Goal: Task Accomplishment & Management: Complete application form

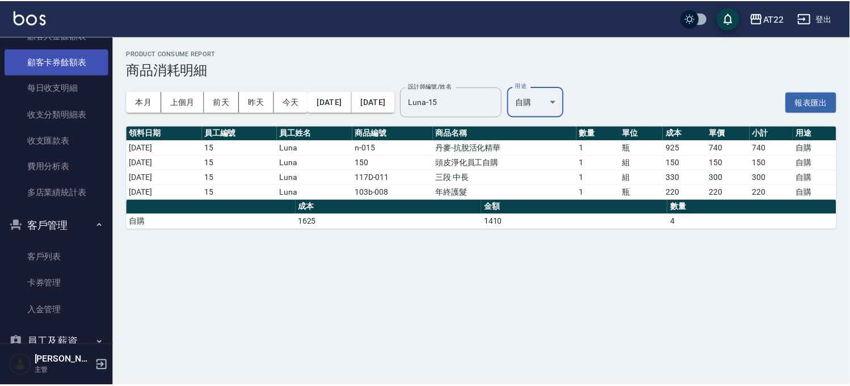
scroll to position [756, 0]
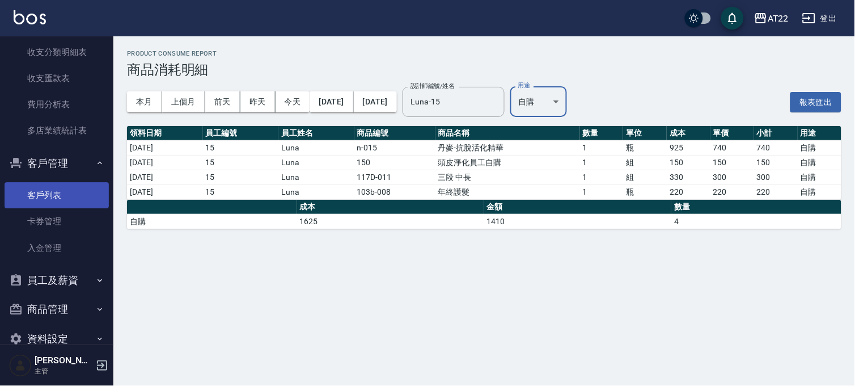
click at [43, 191] on link "客戶列表" at bounding box center [57, 195] width 104 height 26
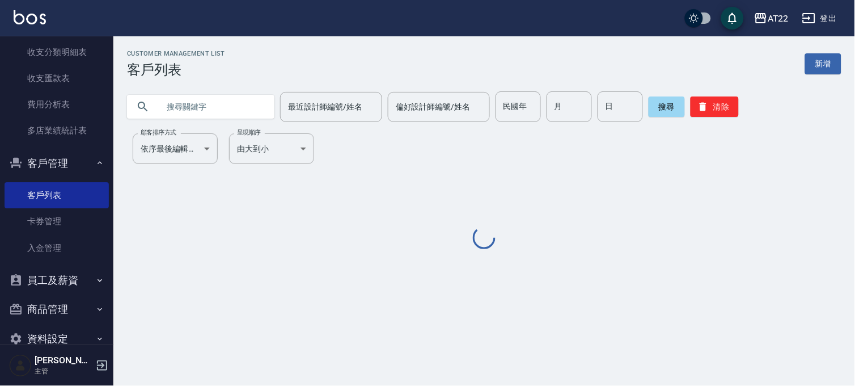
click at [242, 95] on input "text" at bounding box center [212, 106] width 107 height 31
type input "ㄒ"
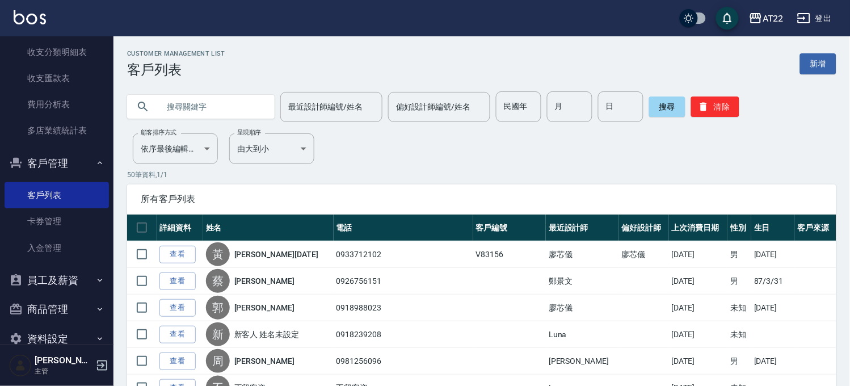
type input "ㄒ"
type input "v81858"
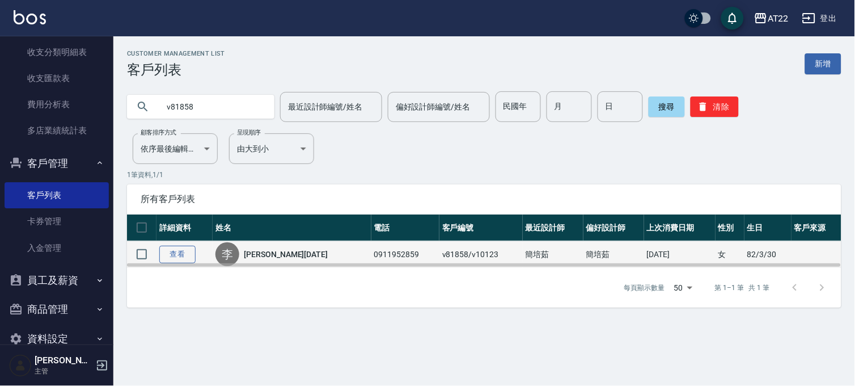
click at [165, 250] on link "查看" at bounding box center [177, 255] width 36 height 18
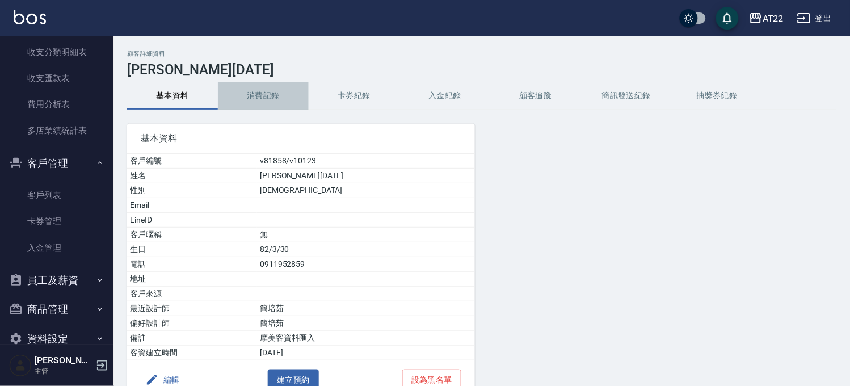
click at [259, 89] on button "消費記錄" at bounding box center [263, 95] width 91 height 27
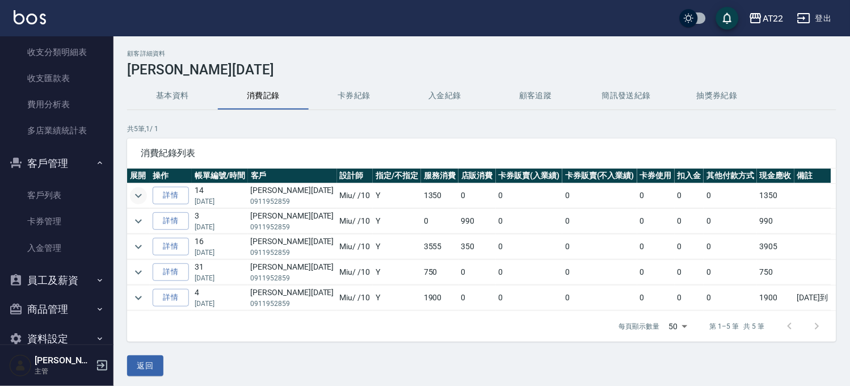
click at [138, 193] on icon "expand row" at bounding box center [139, 196] width 14 height 14
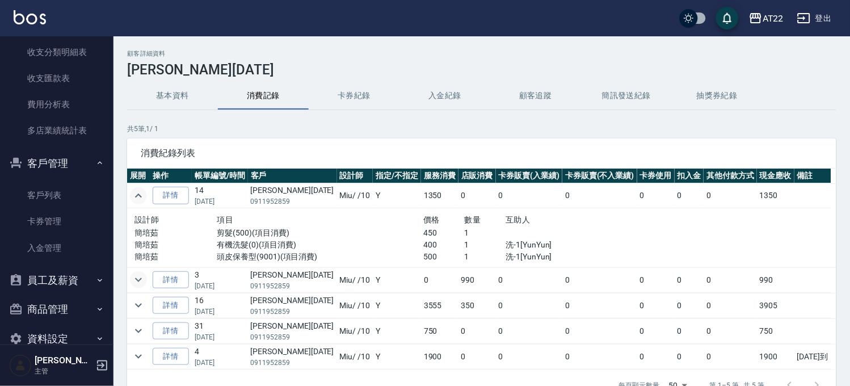
click at [140, 275] on icon "expand row" at bounding box center [139, 280] width 14 height 14
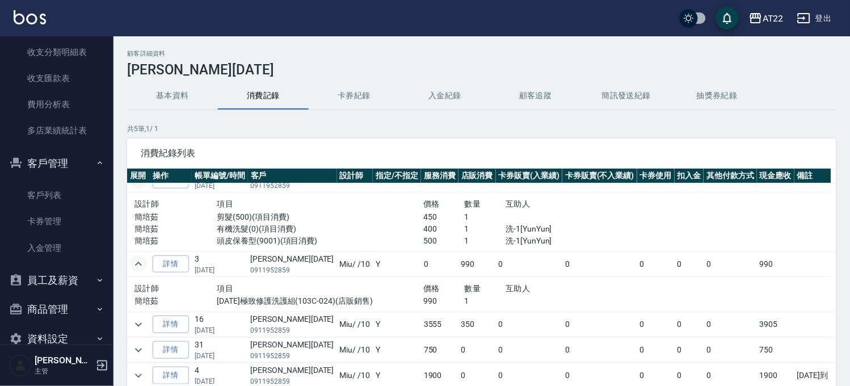
scroll to position [20, 0]
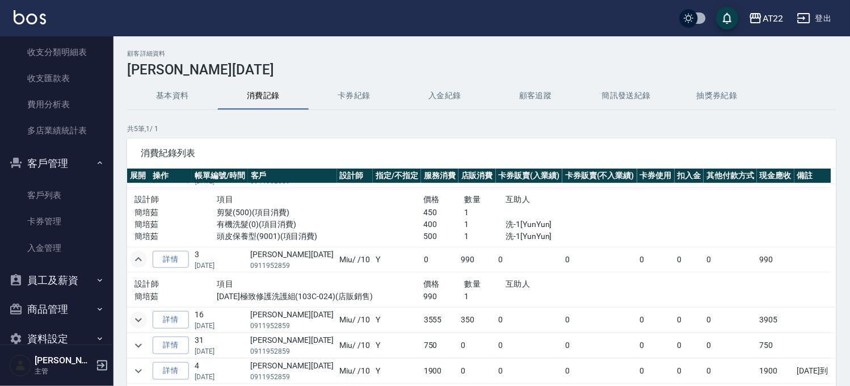
click at [134, 317] on icon "expand row" at bounding box center [139, 320] width 14 height 14
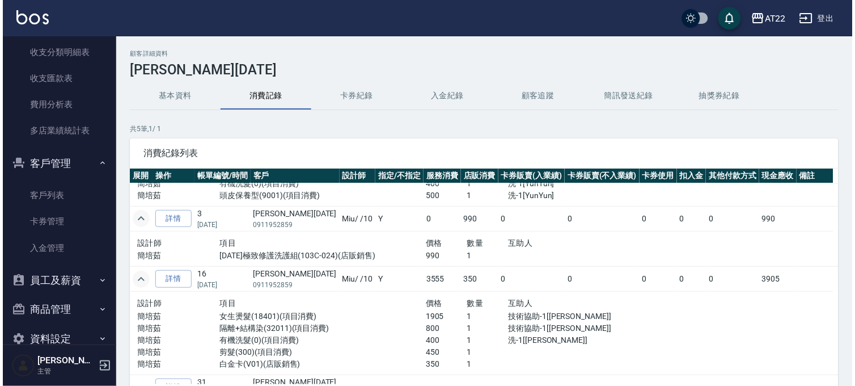
scroll to position [83, 0]
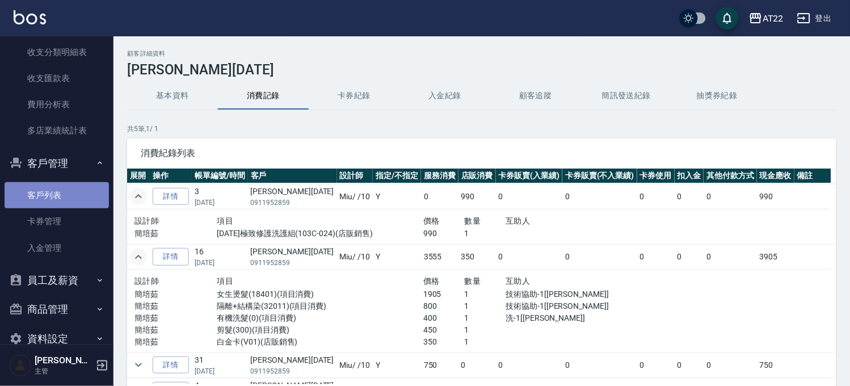
click at [74, 192] on link "客戶列表" at bounding box center [57, 195] width 104 height 26
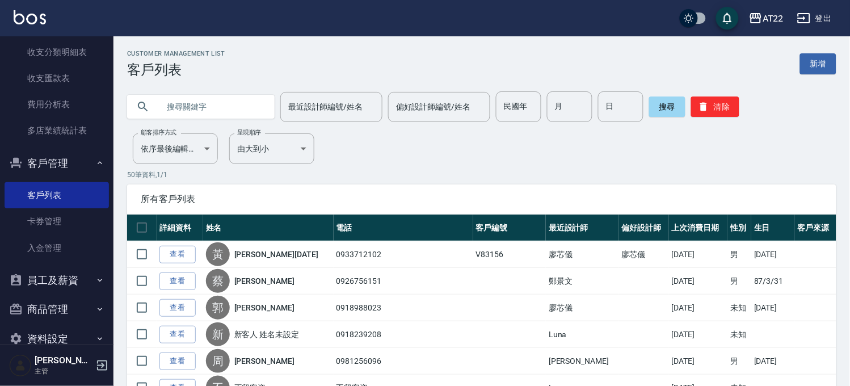
click at [154, 115] on div at bounding box center [200, 107] width 147 height 24
drag, startPoint x: 167, startPoint y: 115, endPoint x: 172, endPoint y: 115, distance: 5.7
click at [172, 115] on input "text" at bounding box center [212, 106] width 107 height 31
type input "0912558221"
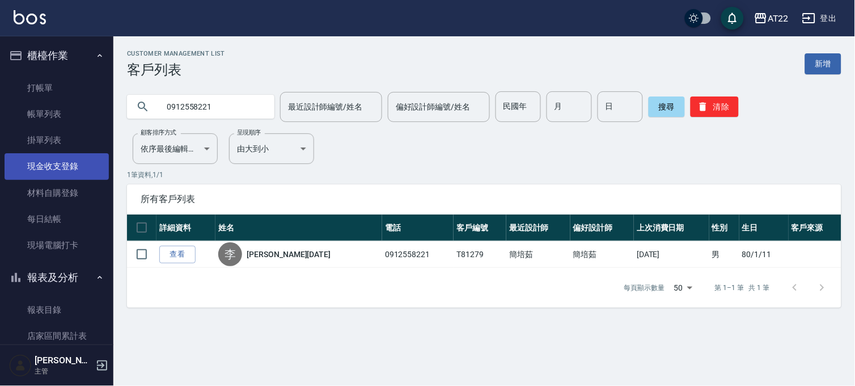
click at [65, 165] on link "現金收支登錄" at bounding box center [57, 166] width 104 height 26
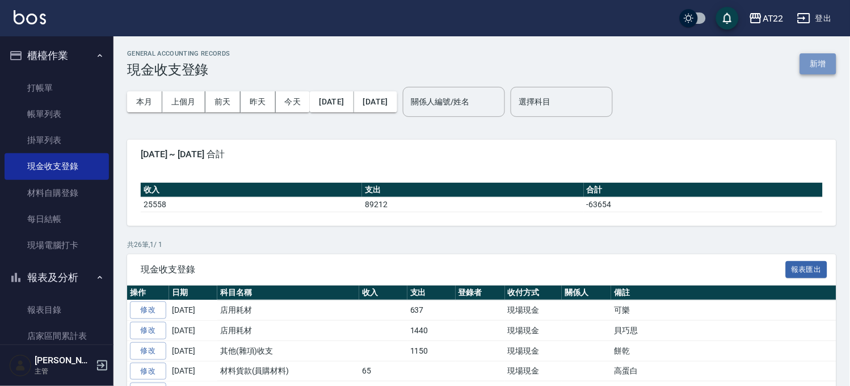
click at [823, 64] on button "新增" at bounding box center [818, 63] width 36 height 21
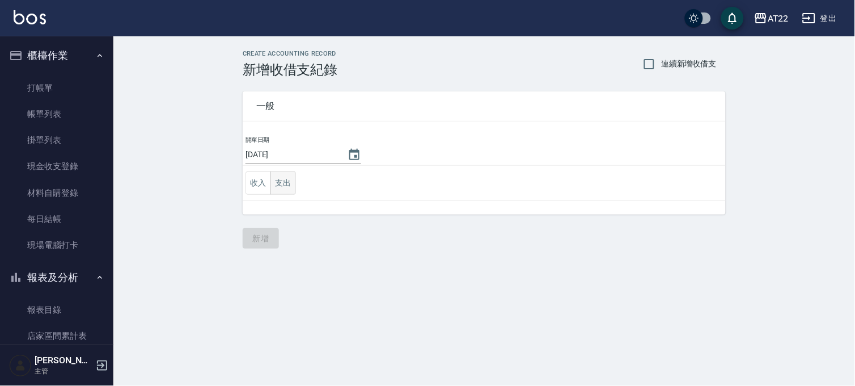
click at [287, 177] on button "支出" at bounding box center [284, 182] width 26 height 23
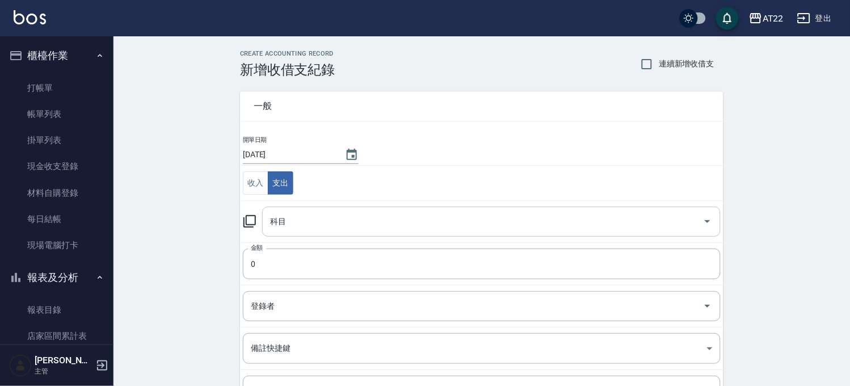
click at [319, 219] on input "科目" at bounding box center [482, 222] width 431 height 20
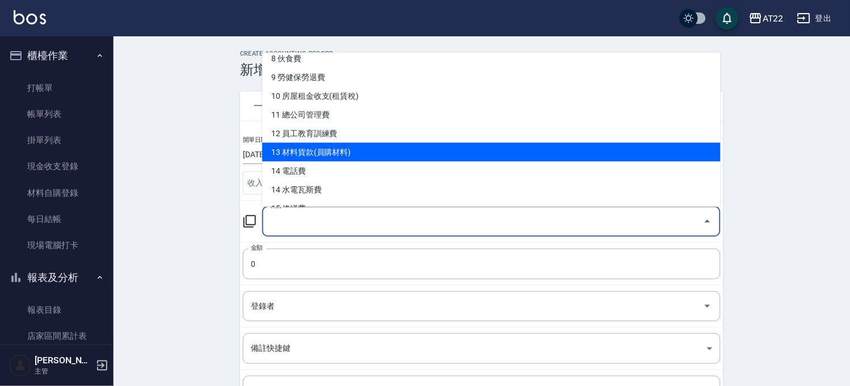
scroll to position [189, 0]
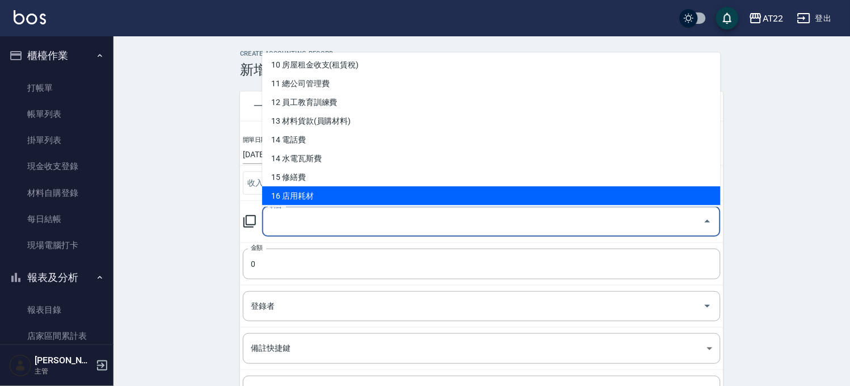
click at [318, 195] on li "16 店用耗材" at bounding box center [491, 195] width 458 height 19
type input "16 店用耗材"
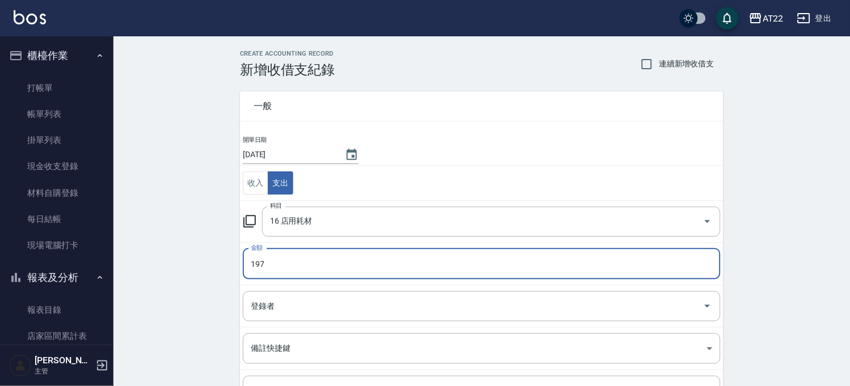
type input "197"
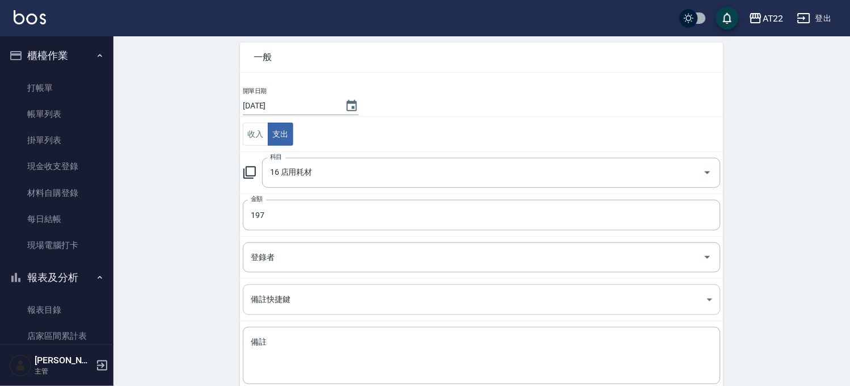
scroll to position [63, 0]
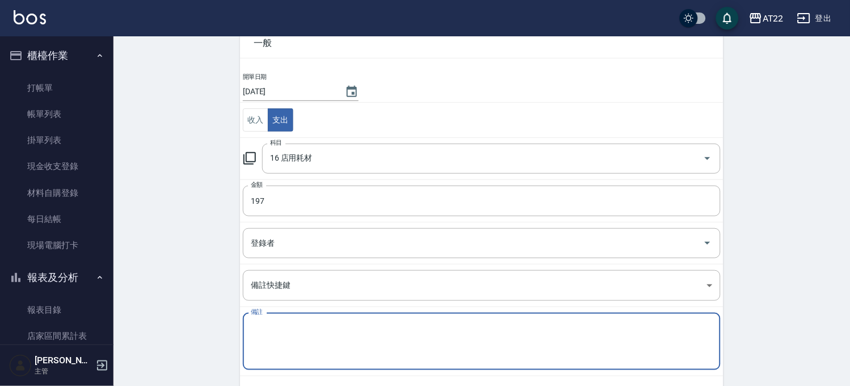
click at [301, 326] on textarea "備註" at bounding box center [482, 341] width 462 height 39
type textarea "c"
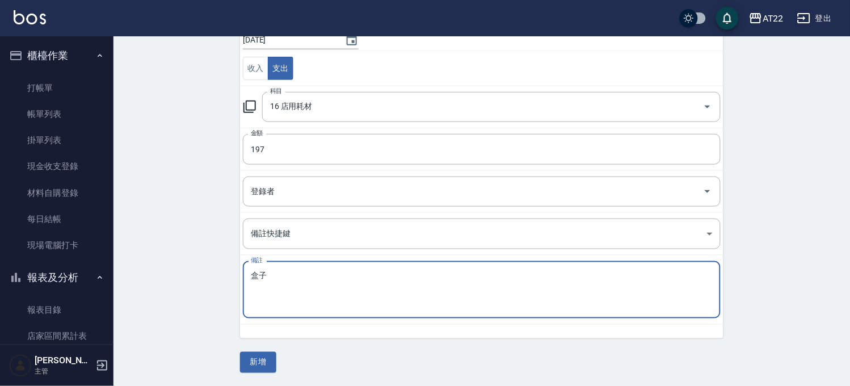
scroll to position [115, 0]
type textarea "盒子"
drag, startPoint x: 270, startPoint y: 352, endPoint x: 265, endPoint y: 317, distance: 35.5
click at [270, 352] on button "新增" at bounding box center [258, 361] width 36 height 21
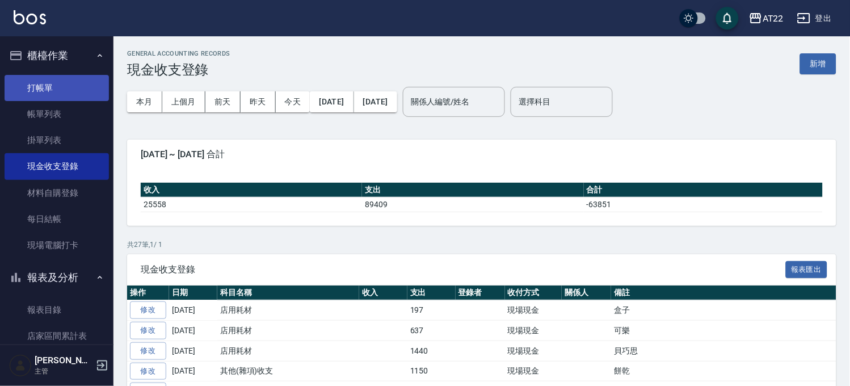
click at [76, 76] on link "打帳單" at bounding box center [57, 88] width 104 height 26
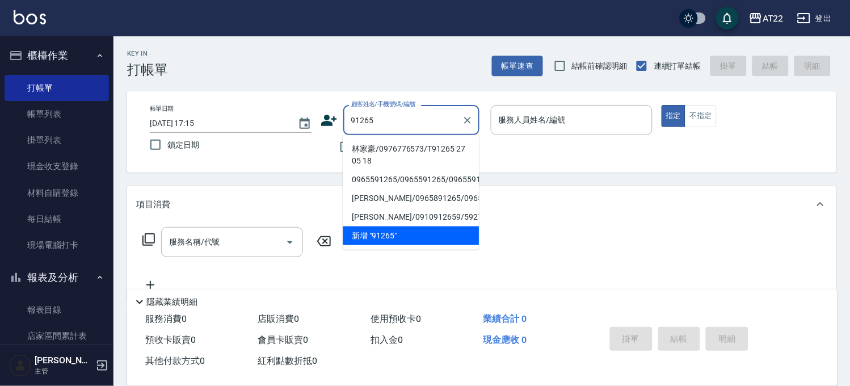
click at [436, 154] on li "林家豪/0976776573/T91265 27 05 18" at bounding box center [411, 155] width 136 height 31
type input "林家豪/0976776573/T91265 27 05 18"
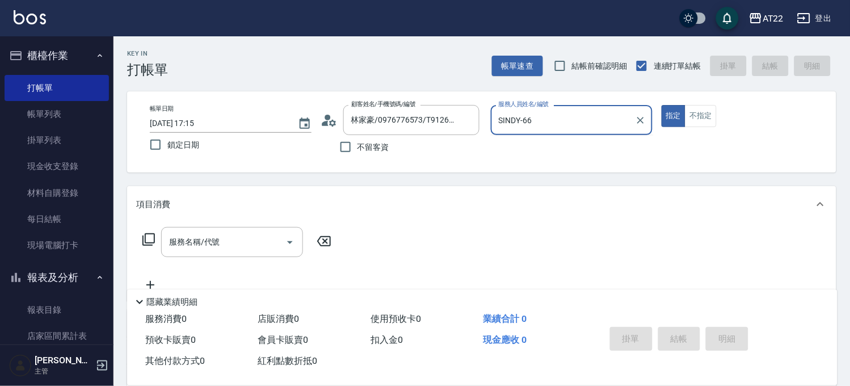
click at [661, 105] on button "指定" at bounding box center [673, 116] width 24 height 22
type input "SINDY-6"
type button "true"
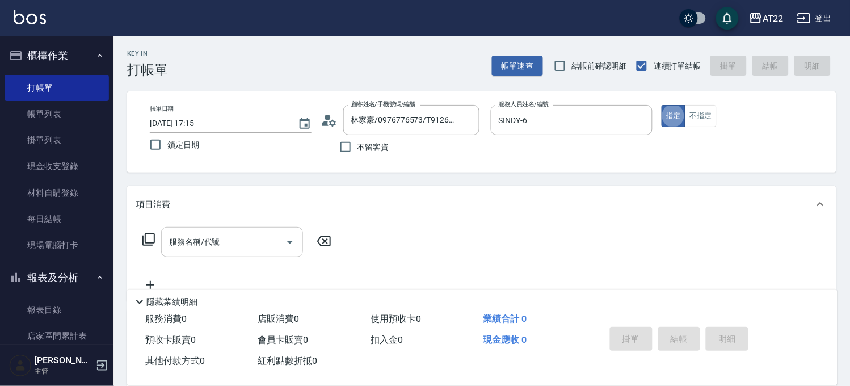
click at [254, 247] on input "服務名稱/代號" at bounding box center [223, 242] width 115 height 20
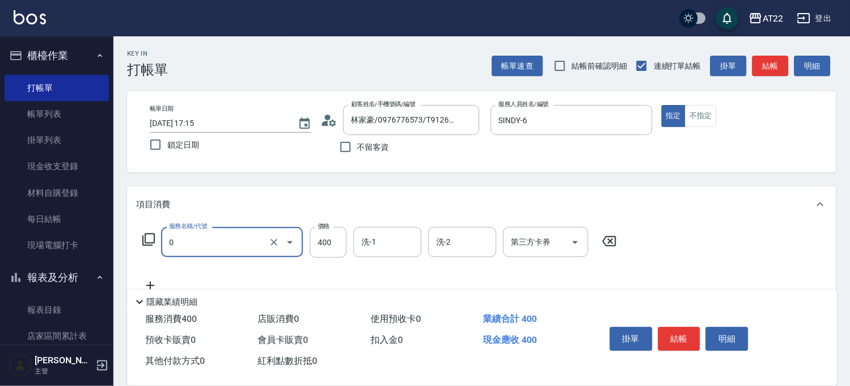
type input "有機洗髮(0)"
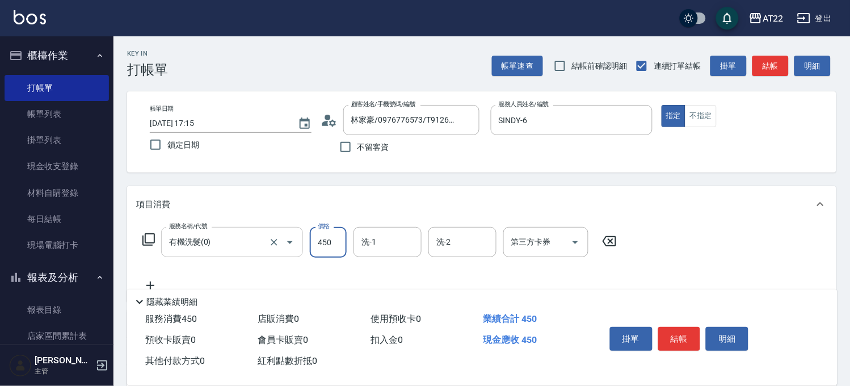
type input "450"
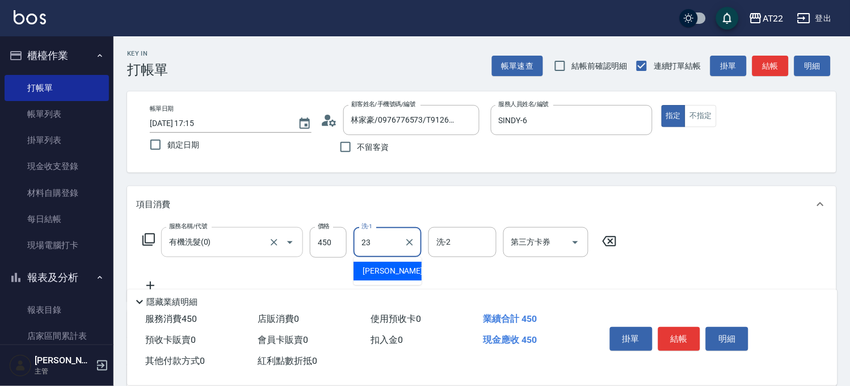
type input "[PERSON_NAME]-23"
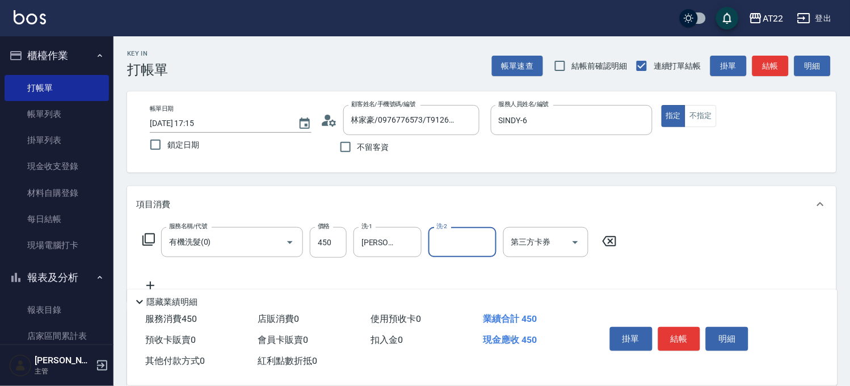
scroll to position [168, 0]
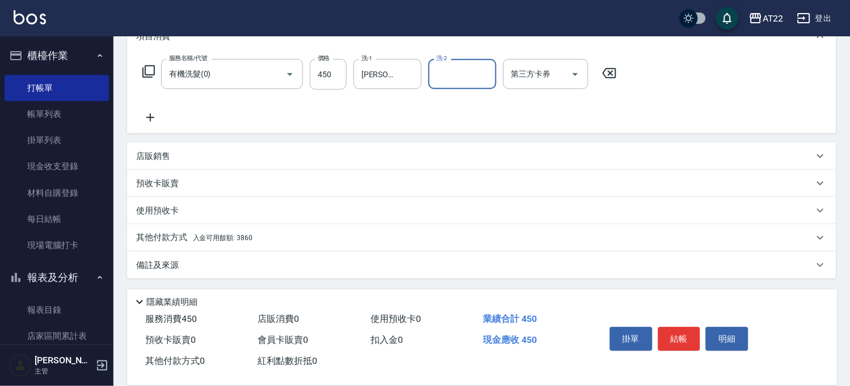
click at [170, 239] on p "其他付款方式 入金可用餘額: 3860" at bounding box center [194, 237] width 116 height 12
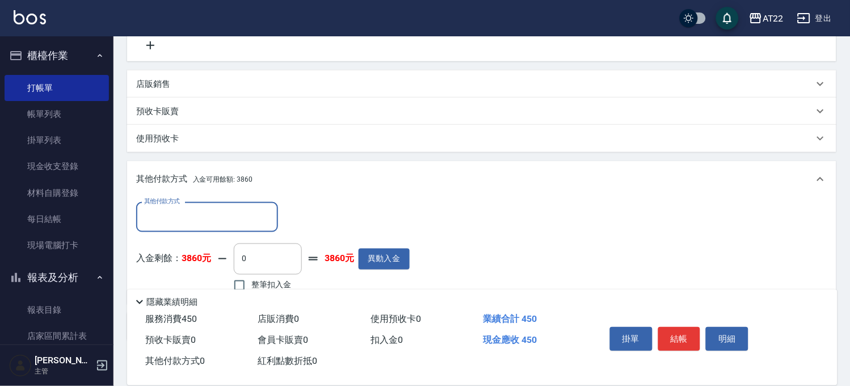
scroll to position [302, 0]
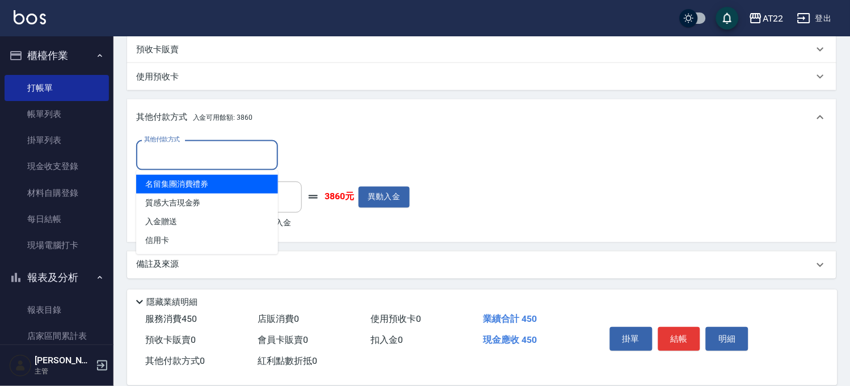
click at [203, 147] on input "其他付款方式" at bounding box center [207, 155] width 132 height 20
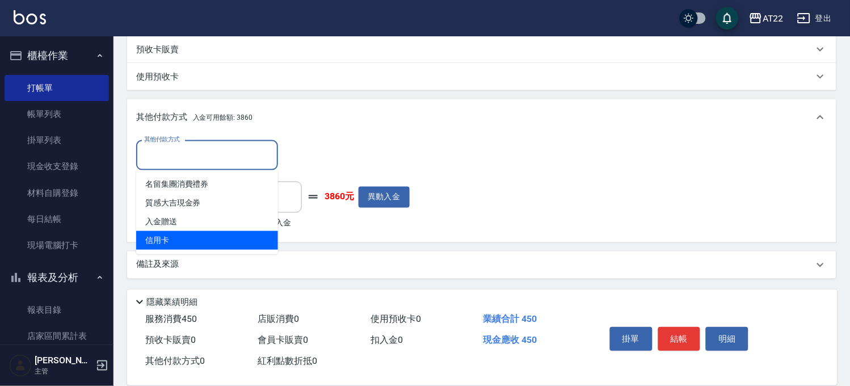
click at [348, 227] on div "入金剩餘： 3860元 0 ​ 整筆扣入金 3860元 異動入金" at bounding box center [272, 207] width 273 height 51
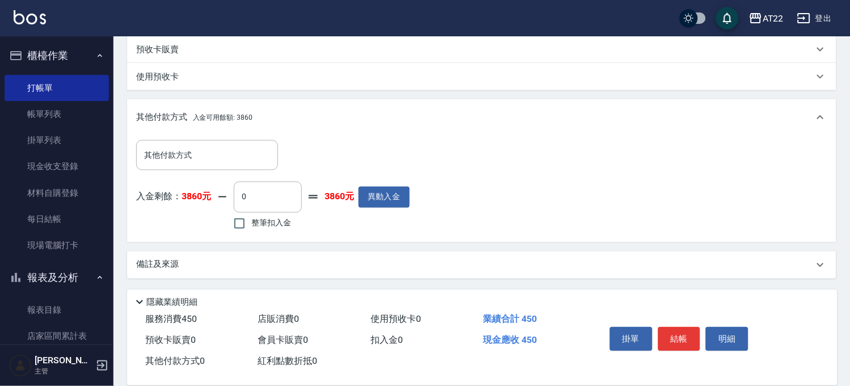
click at [270, 218] on span "整筆扣入金" at bounding box center [271, 223] width 40 height 12
click at [251, 218] on input "整筆扣入金" at bounding box center [239, 224] width 24 height 24
checkbox input "true"
type input "450"
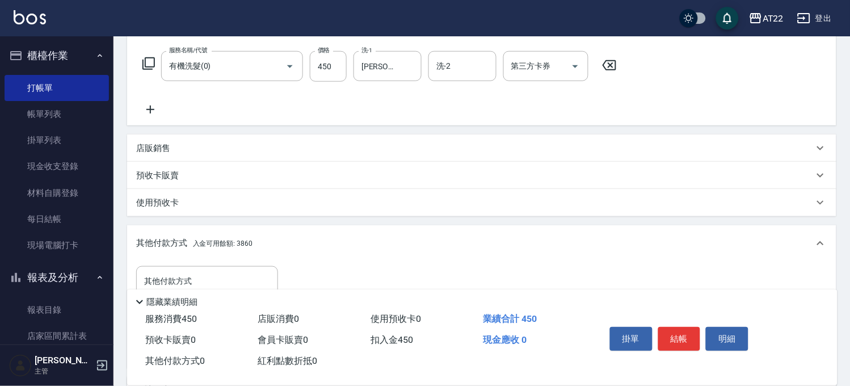
scroll to position [0, 0]
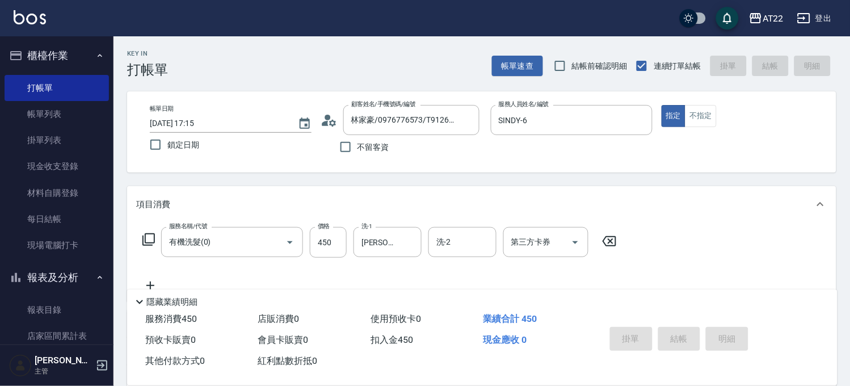
type input "[DATE] 17:16"
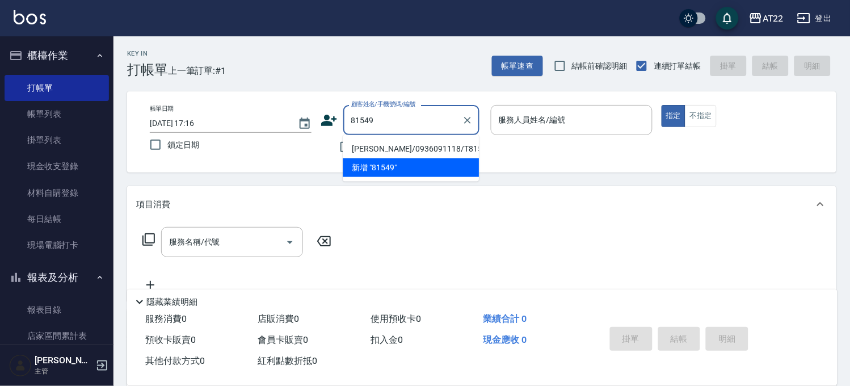
click at [433, 138] on ul "[PERSON_NAME]/0936091118/T81549 新增 "81549"" at bounding box center [411, 158] width 136 height 47
click at [435, 141] on li "[PERSON_NAME]/0936091118/T81549" at bounding box center [411, 149] width 136 height 19
type input "[PERSON_NAME]/0936091118/T81549"
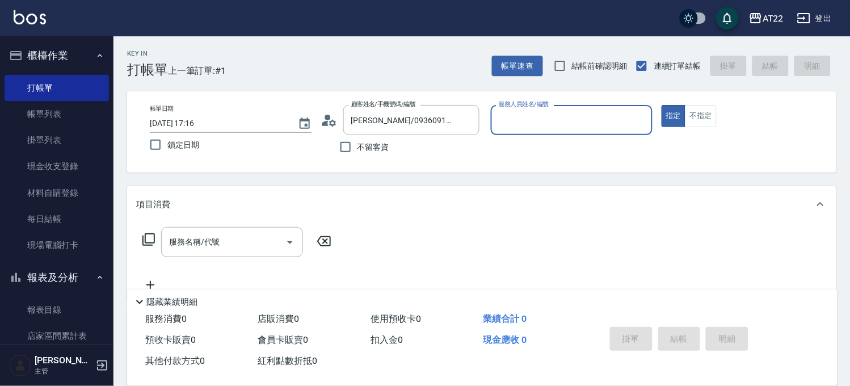
type input "Luna-15"
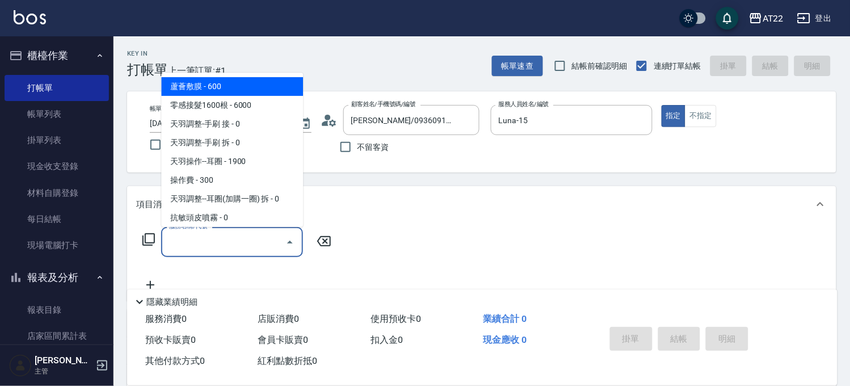
click at [252, 233] on input "服務名稱/代號" at bounding box center [223, 242] width 115 height 20
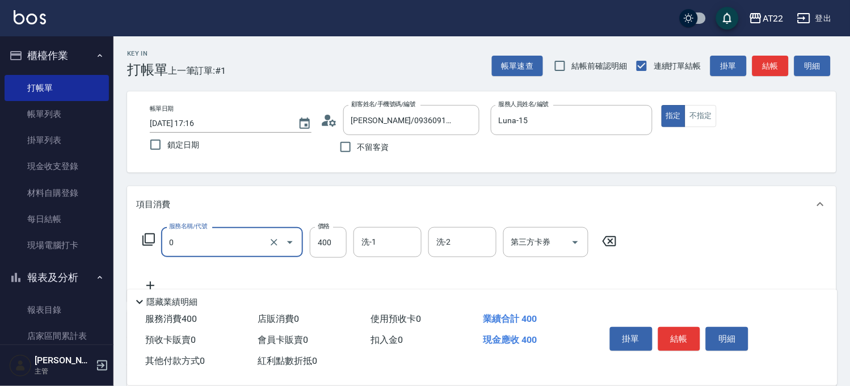
type input "有機洗髮(0)"
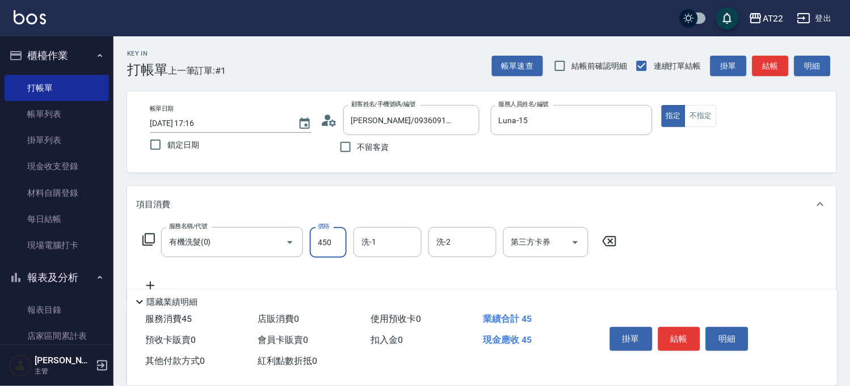
type input "450"
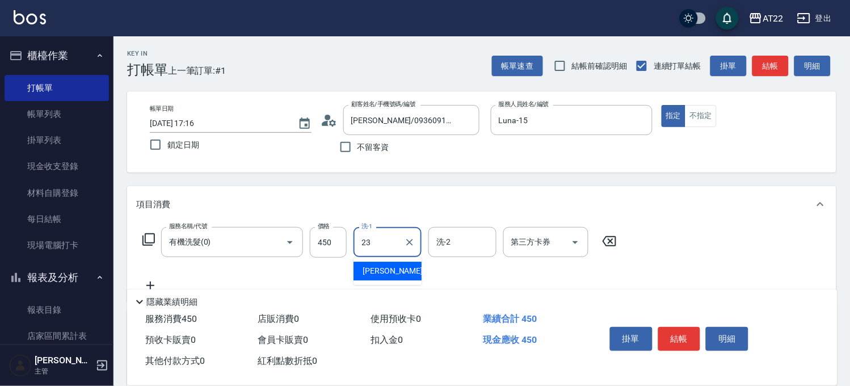
type input "[PERSON_NAME]-23"
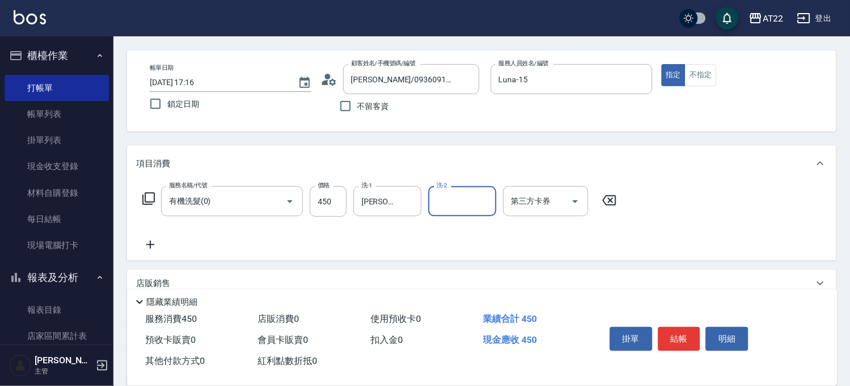
scroll to position [63, 0]
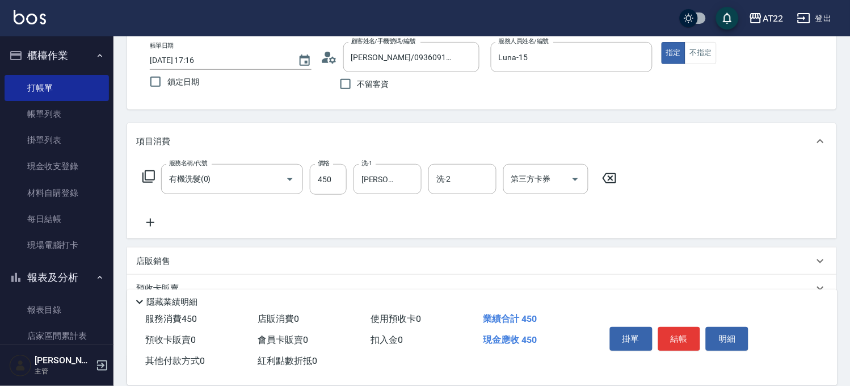
click at [154, 226] on icon at bounding box center [150, 223] width 28 height 14
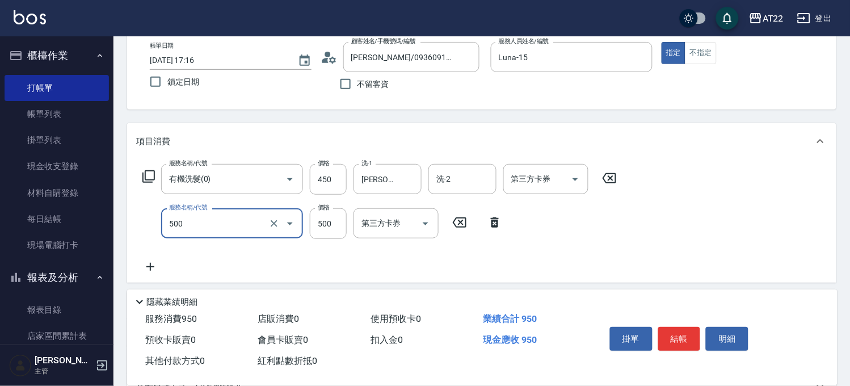
type input "剪髮(500)"
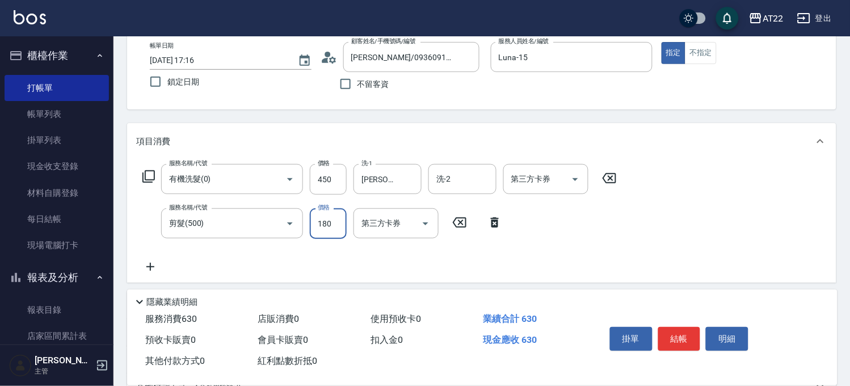
type input "180"
click at [155, 265] on icon at bounding box center [150, 267] width 28 height 14
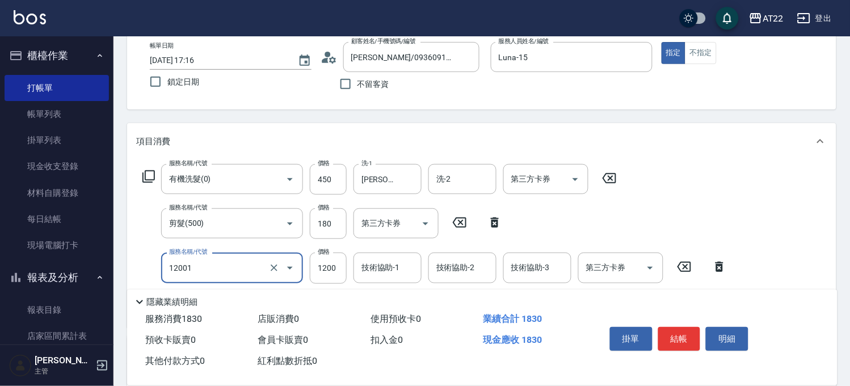
type input "燙髮S(12001)"
type input "1530"
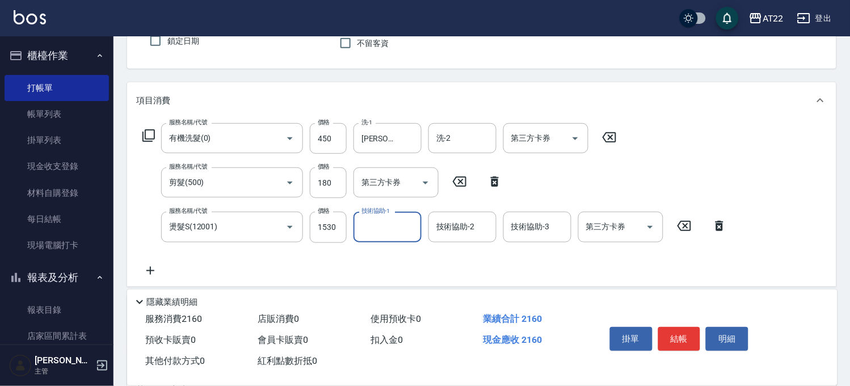
scroll to position [126, 0]
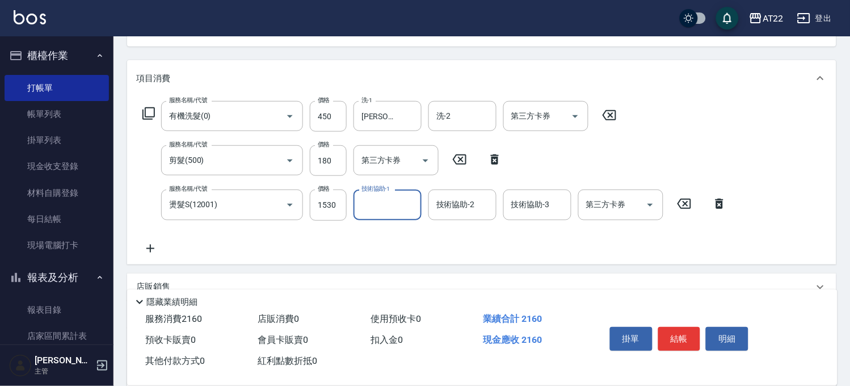
click at [155, 246] on icon at bounding box center [150, 249] width 28 height 14
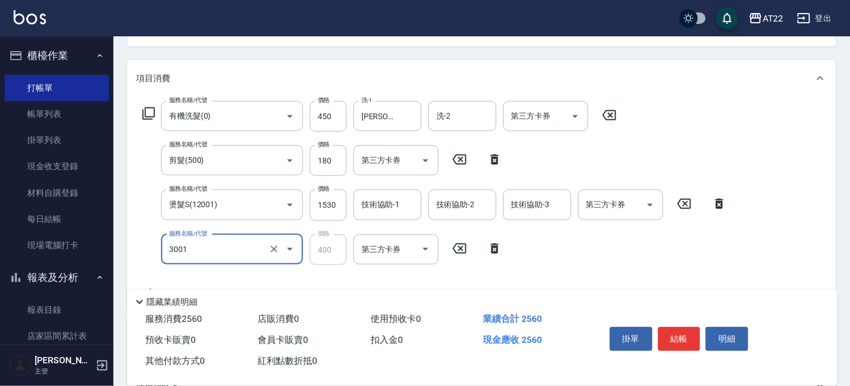
type input "側邊燙貼(3001)"
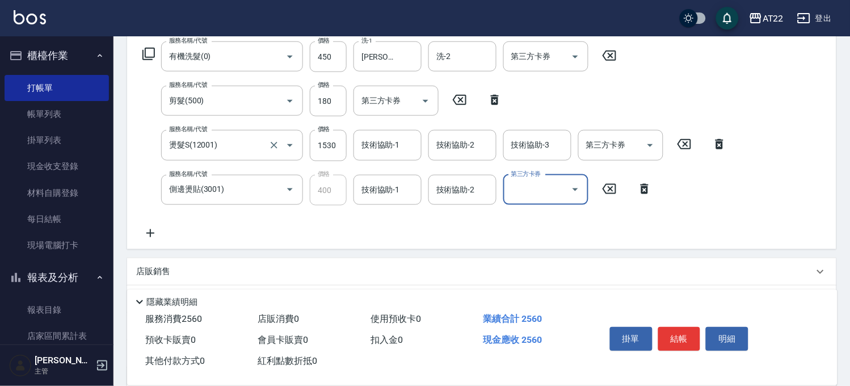
scroll to position [189, 0]
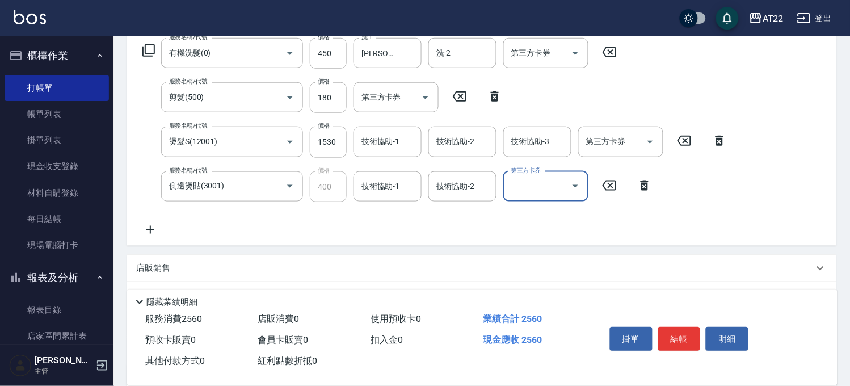
click at [159, 223] on icon at bounding box center [150, 230] width 28 height 14
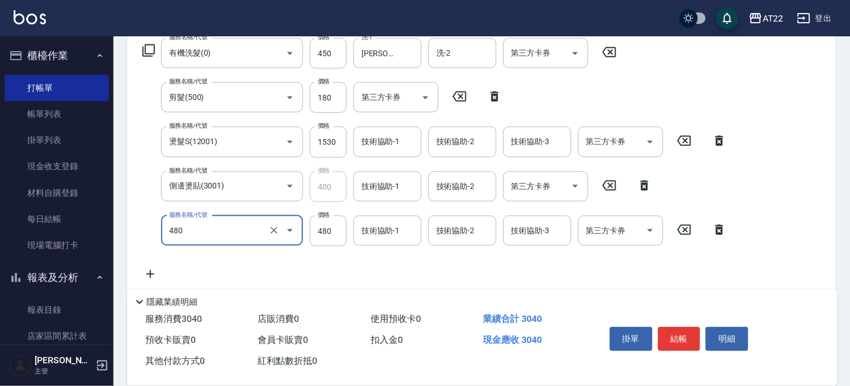
type input "[PERSON_NAME]護(480)"
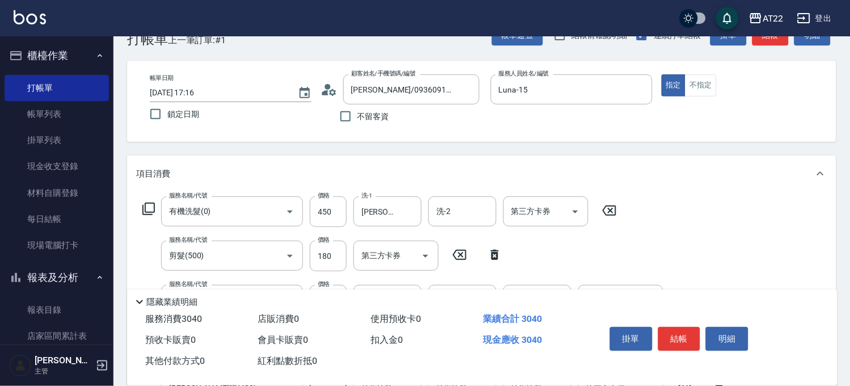
scroll to position [0, 0]
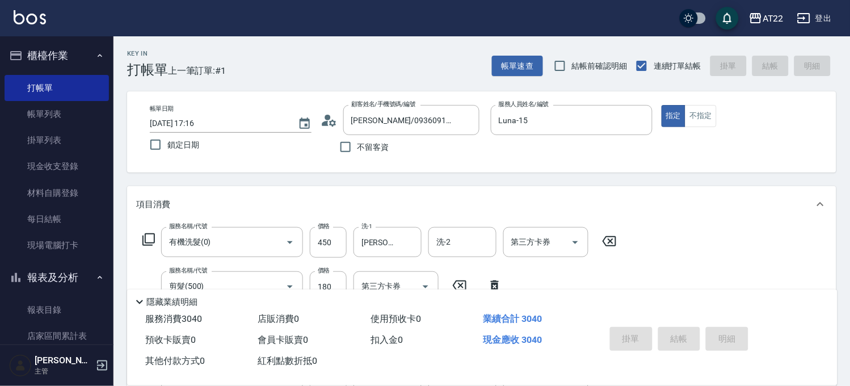
type input "[DATE] 17:17"
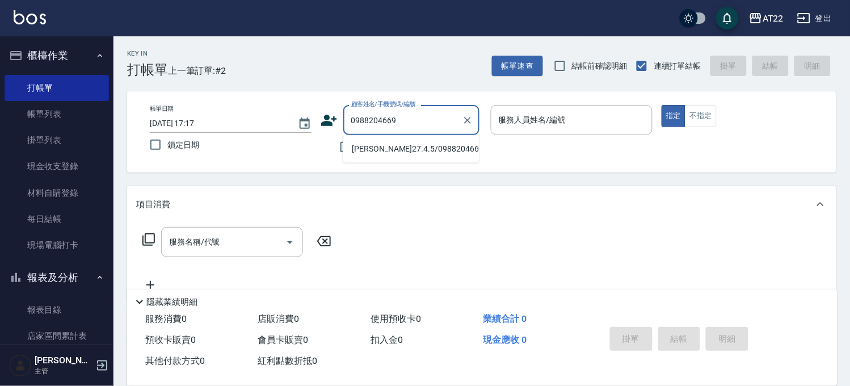
click at [445, 149] on li "[PERSON_NAME]27.4.5/0988204669/V86464" at bounding box center [411, 149] width 136 height 19
type input "[PERSON_NAME]27.4.5/0988204669/V86464"
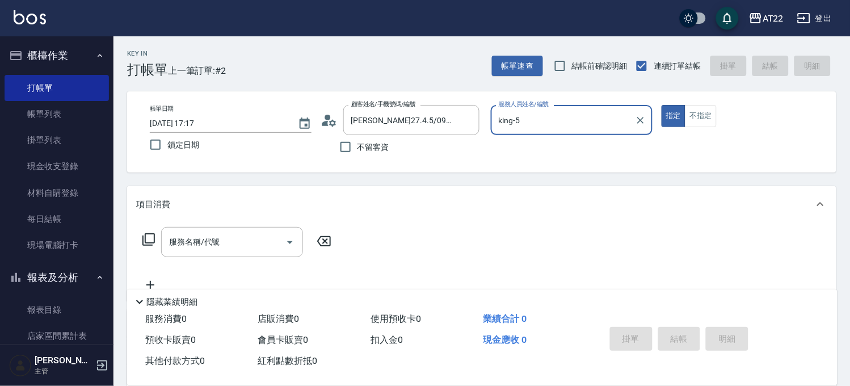
click at [520, 111] on input "king-5" at bounding box center [563, 120] width 134 height 20
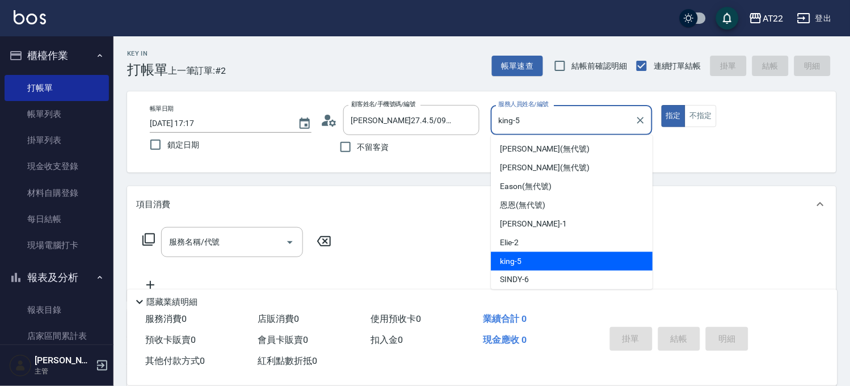
click at [520, 111] on input "king-5" at bounding box center [563, 120] width 134 height 20
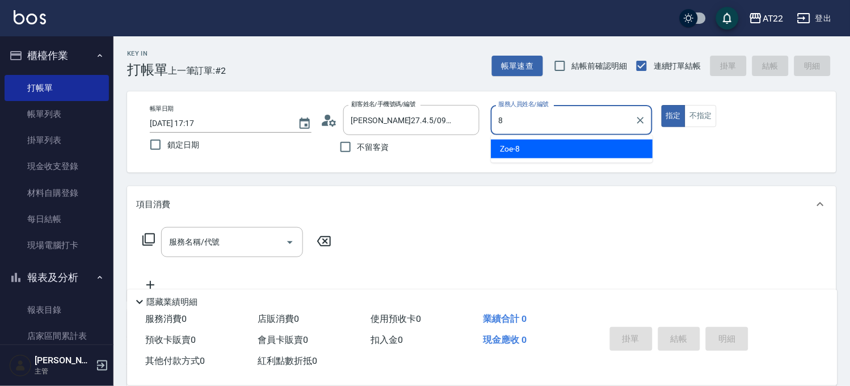
type input "Zoe-8"
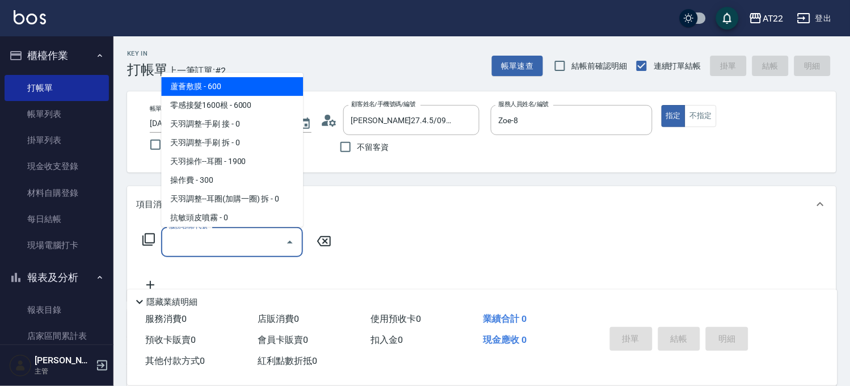
click at [242, 235] on input "服務名稱/代號" at bounding box center [223, 242] width 115 height 20
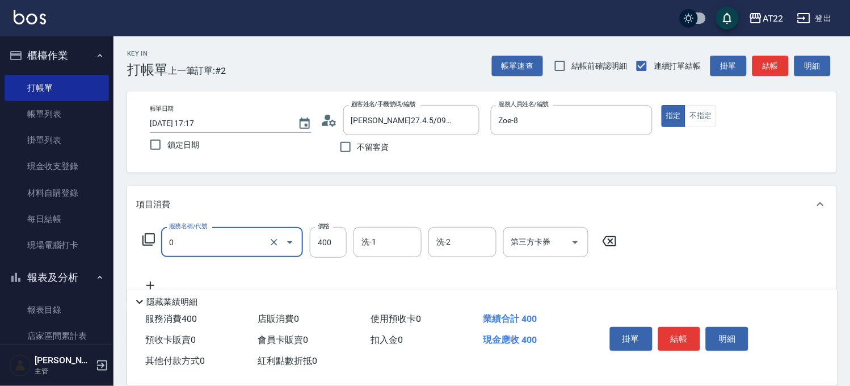
type input "有機洗髮(0)"
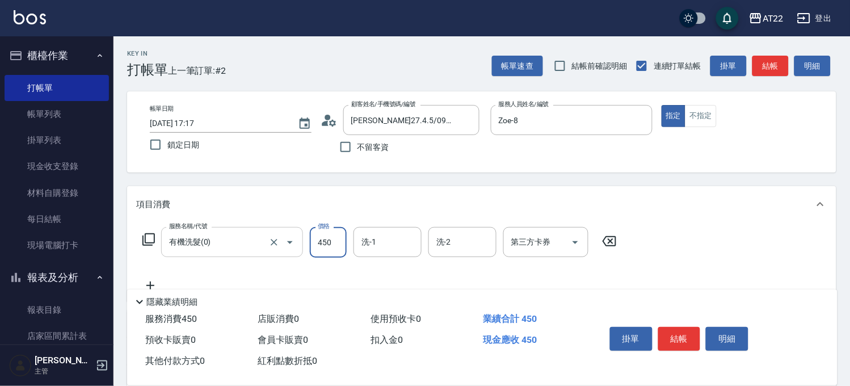
type input "450"
click at [149, 279] on icon at bounding box center [150, 286] width 28 height 14
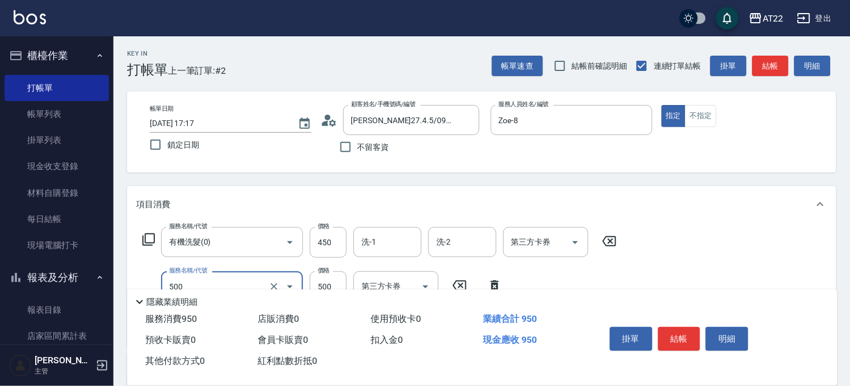
type input "剪髮(500)"
type input "200"
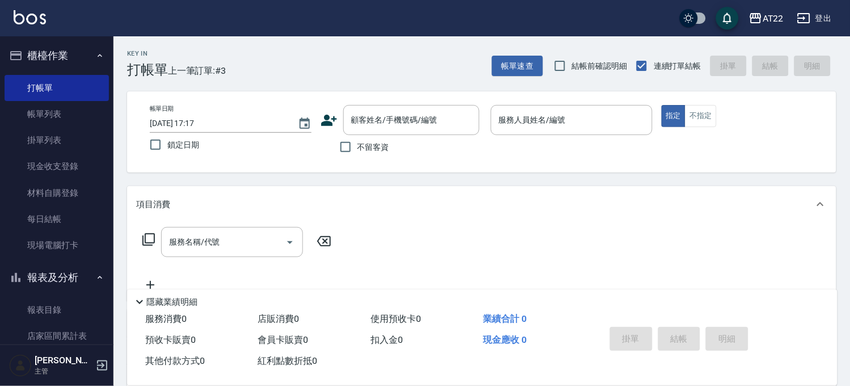
click at [338, 123] on div "顧客姓名/手機號碼/編號 顧客姓名/手機號碼/編號" at bounding box center [402, 120] width 162 height 30
click at [330, 121] on icon at bounding box center [329, 120] width 16 height 11
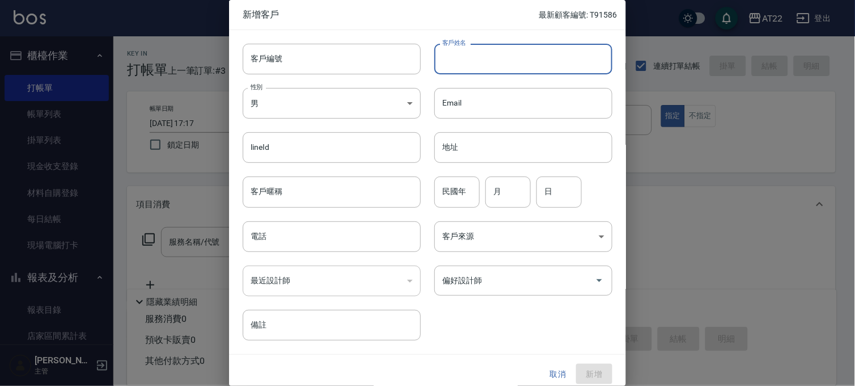
click at [466, 71] on input "客戶姓名" at bounding box center [524, 59] width 178 height 31
type input "陳溱溱"
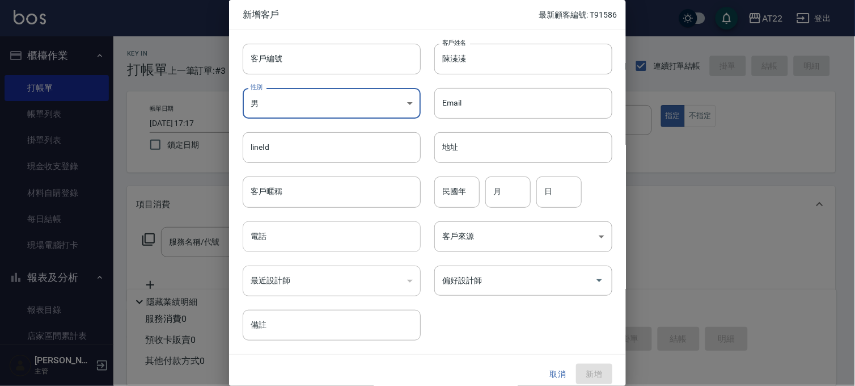
click at [337, 225] on input "電話" at bounding box center [332, 236] width 178 height 31
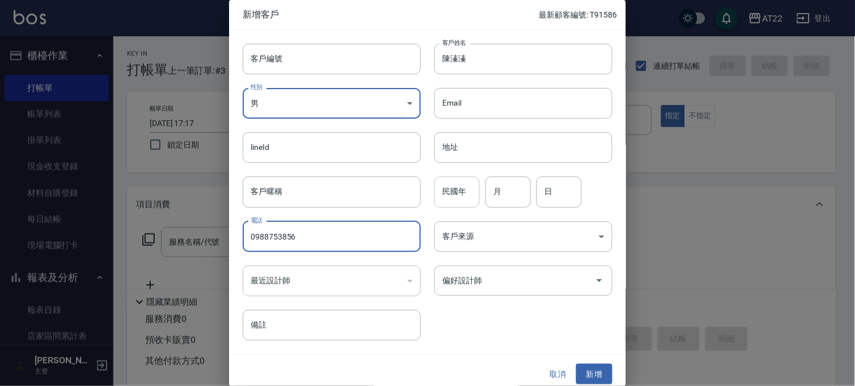
type input "0988753856"
click at [461, 187] on input "民國年" at bounding box center [457, 191] width 45 height 31
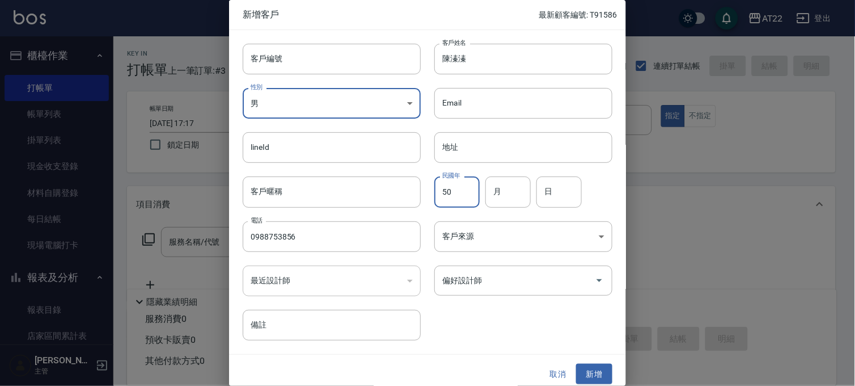
type input "50"
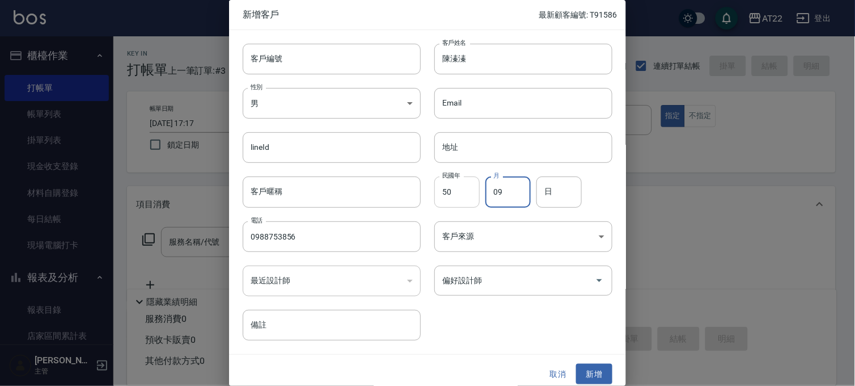
type input "09"
type input "15"
click at [576, 365] on button "新增" at bounding box center [594, 374] width 36 height 21
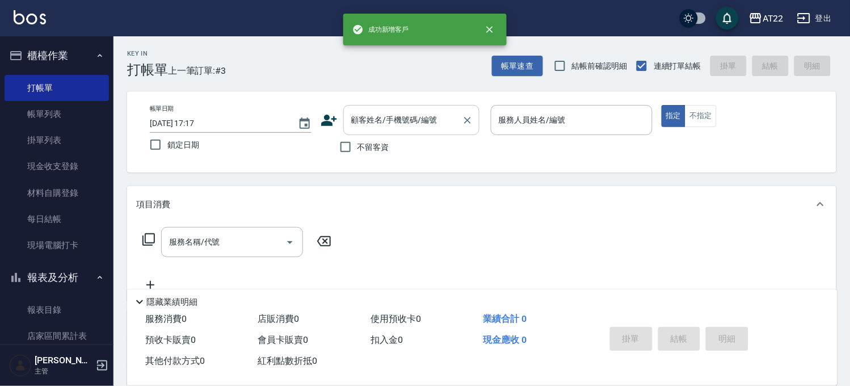
click at [387, 108] on div "顧客姓名/手機號碼/編號" at bounding box center [411, 120] width 136 height 30
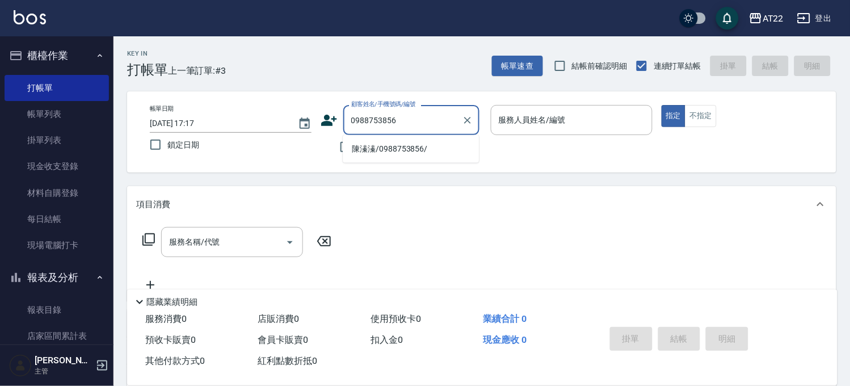
click at [410, 144] on li "陳溱溱/0988753856/" at bounding box center [411, 149] width 136 height 19
type input "陳溱溱/0988753856/"
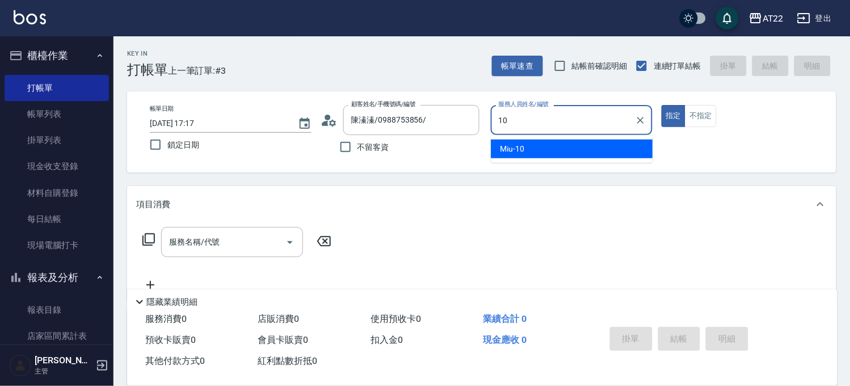
type input "Miu-10"
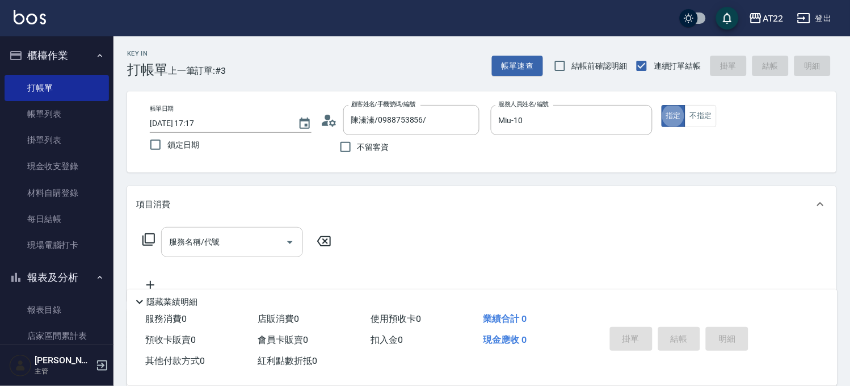
drag, startPoint x: 206, startPoint y: 262, endPoint x: 213, endPoint y: 236, distance: 26.6
click at [207, 261] on div "服務名稱/代號 服務名稱/代號" at bounding box center [237, 259] width 202 height 65
click at [213, 236] on div "服務名稱/代號 服務名稱/代號" at bounding box center [232, 242] width 142 height 30
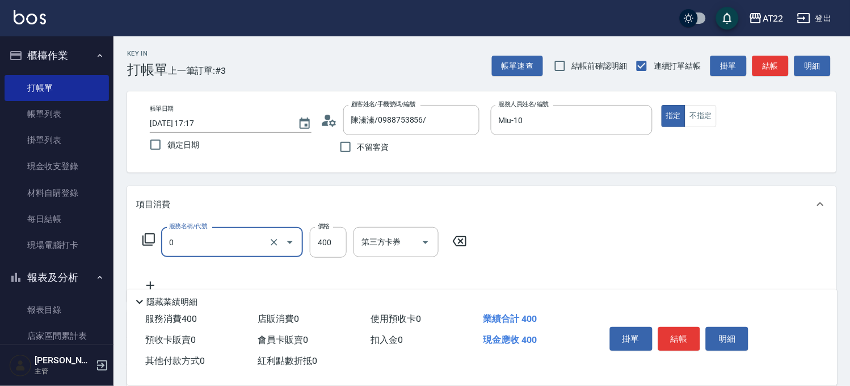
type input "有機洗髮(0)"
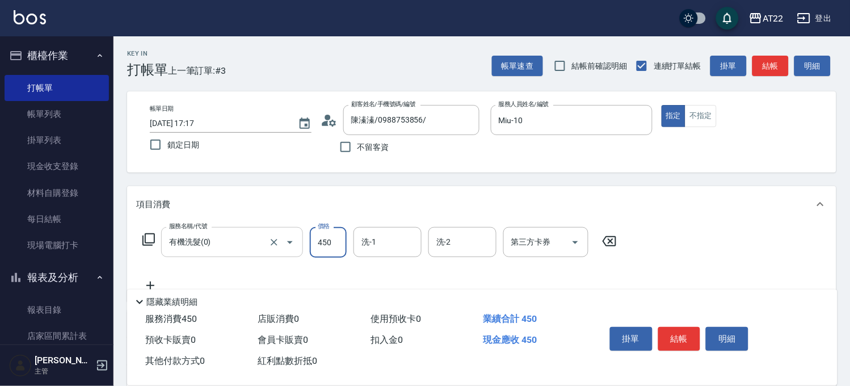
type input "450"
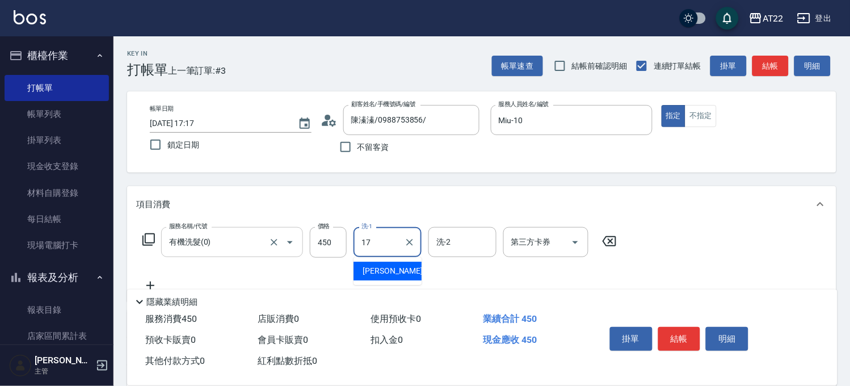
type input "YunYun-17"
click at [152, 279] on icon at bounding box center [150, 286] width 28 height 14
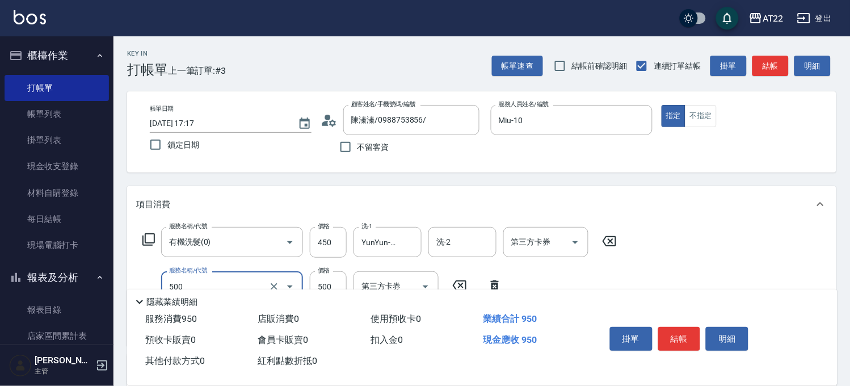
type input "剪髮(500)"
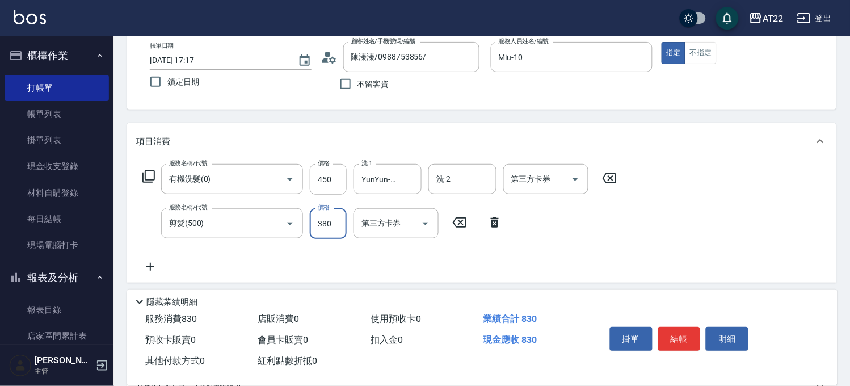
type input "380"
click at [153, 263] on icon at bounding box center [150, 267] width 28 height 14
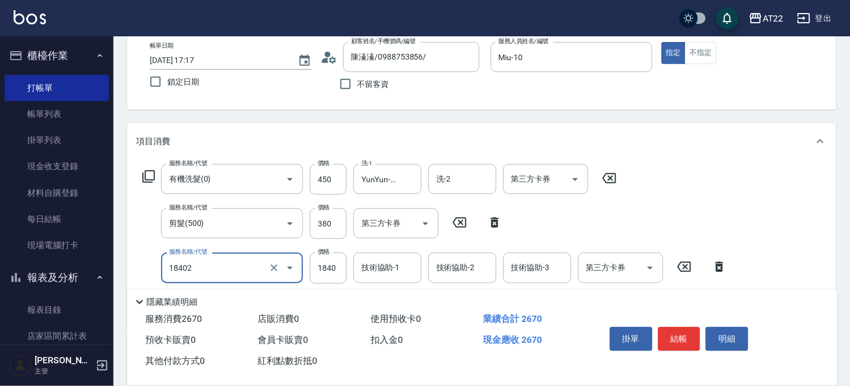
type input "染髮L(18402)"
type input "1380"
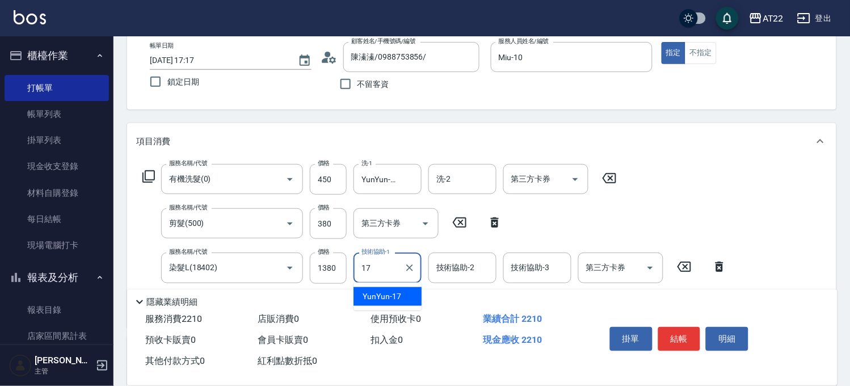
type input "YunYun-17"
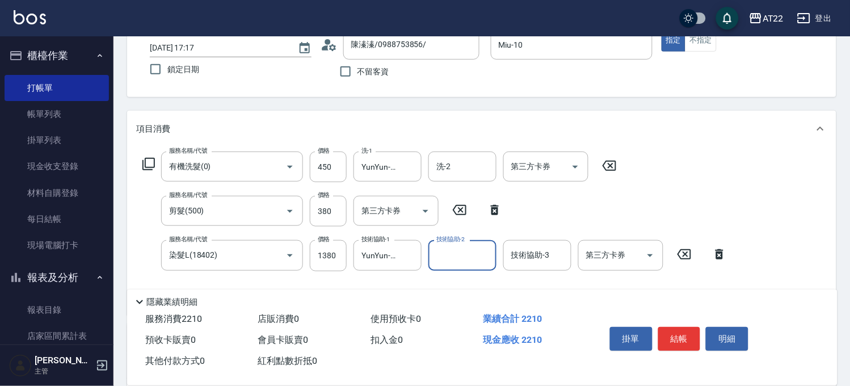
scroll to position [189, 0]
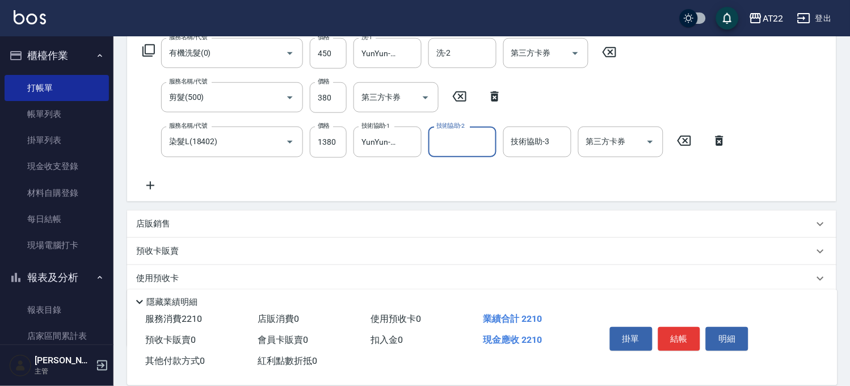
click at [149, 186] on icon at bounding box center [150, 186] width 28 height 14
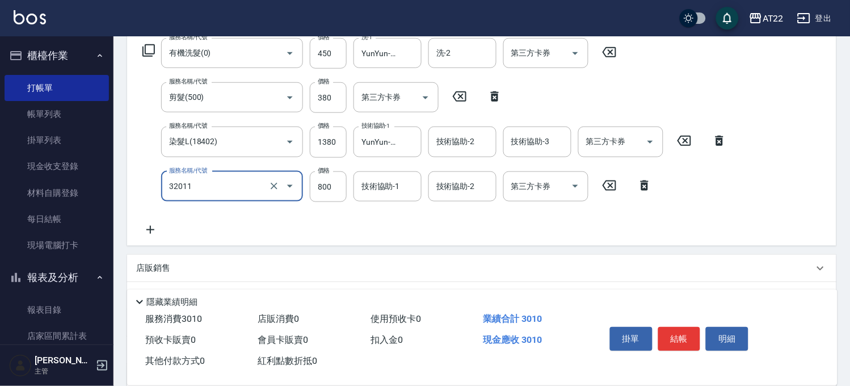
type input "+升級結構染(含隔離)(32011)"
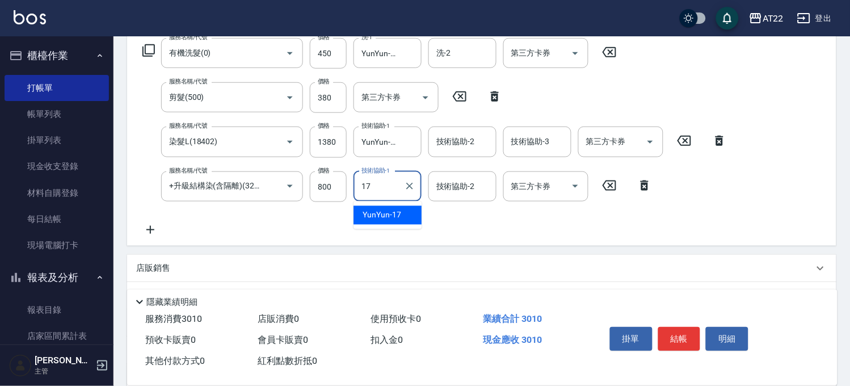
type input "YunYun-17"
click at [155, 224] on icon at bounding box center [150, 230] width 28 height 14
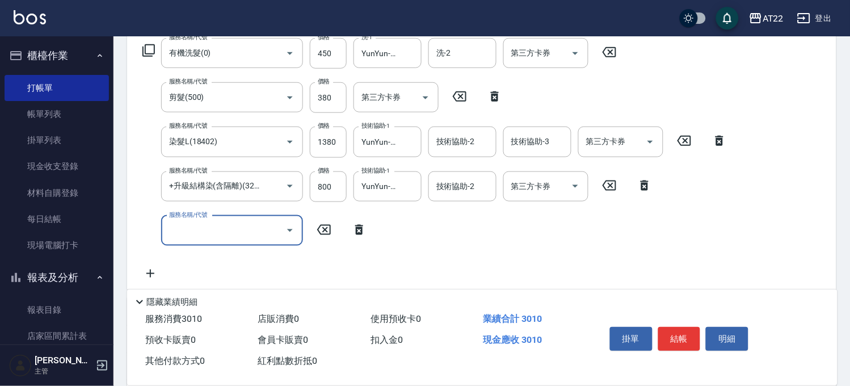
scroll to position [0, 0]
type input "1"
type input "結構式三段(a1800)"
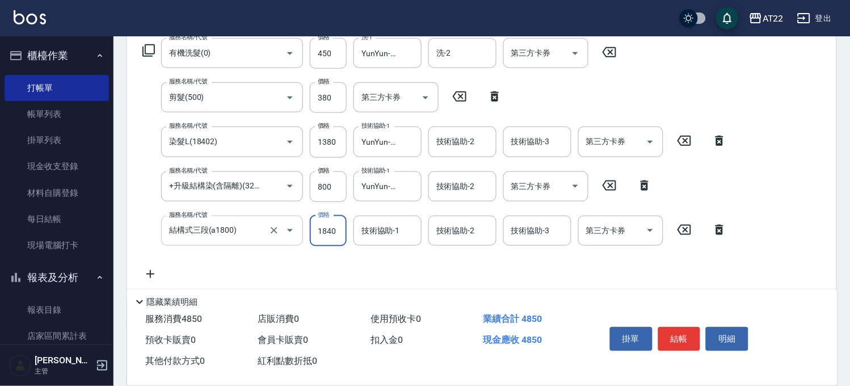
type input "1840"
type input "YunYun-17"
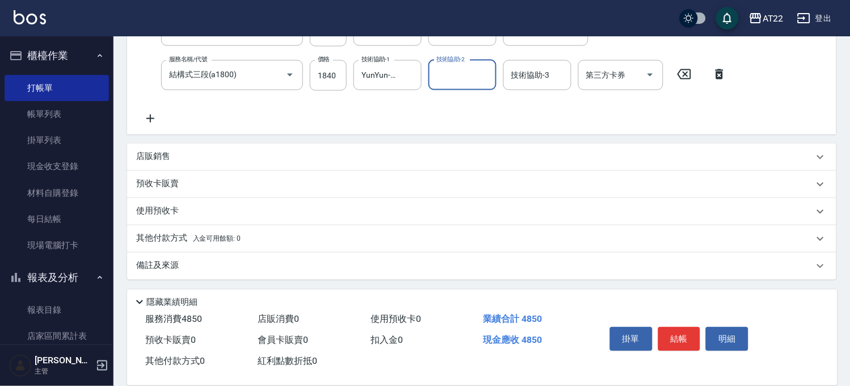
scroll to position [345, 0]
click at [183, 161] on div "店販銷售" at bounding box center [474, 156] width 677 height 12
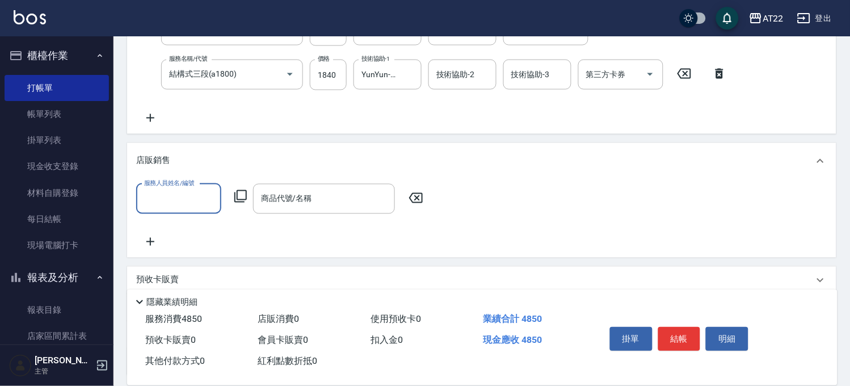
scroll to position [0, 0]
type input "Miu-10"
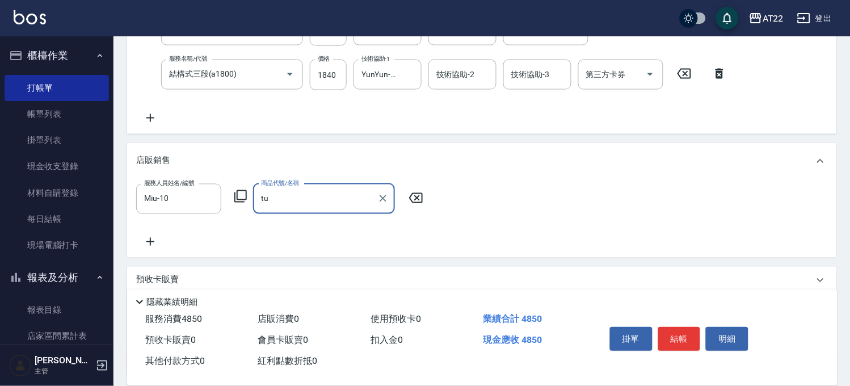
type input "t"
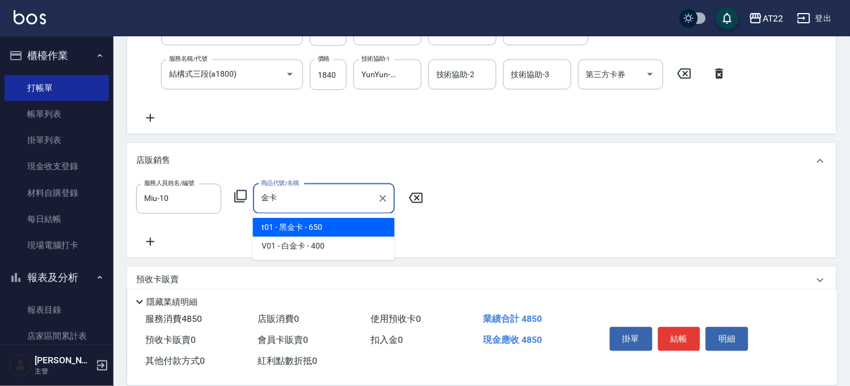
type input "黑金卡"
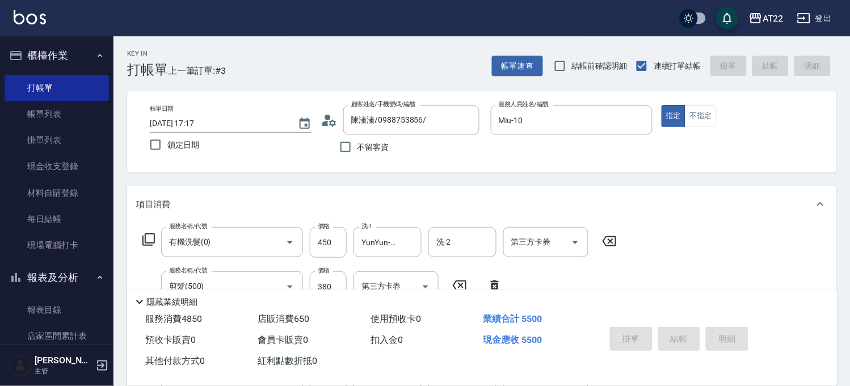
type input "[DATE] 17:19"
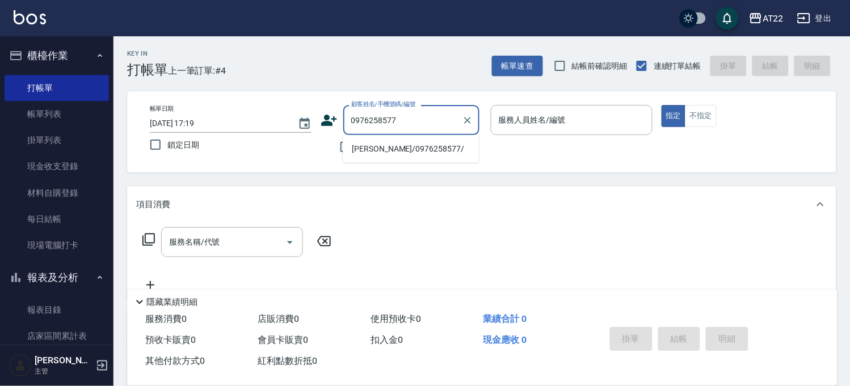
click at [432, 145] on li "[PERSON_NAME]/0976258577/" at bounding box center [411, 149] width 136 height 19
type input "[PERSON_NAME]/0976258577/"
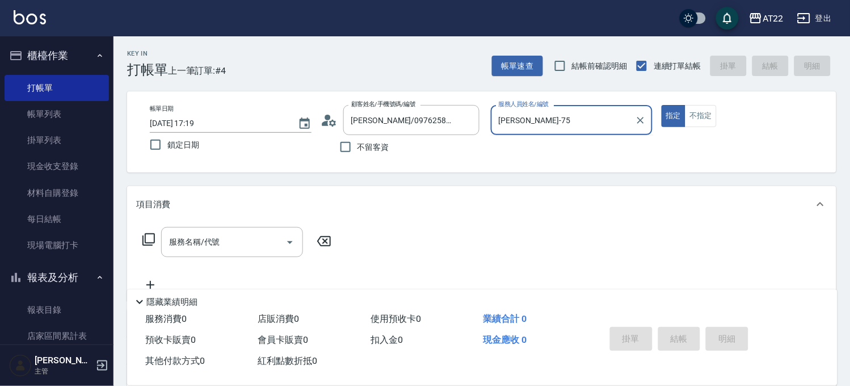
click at [528, 125] on input "[PERSON_NAME]-75" at bounding box center [563, 120] width 134 height 20
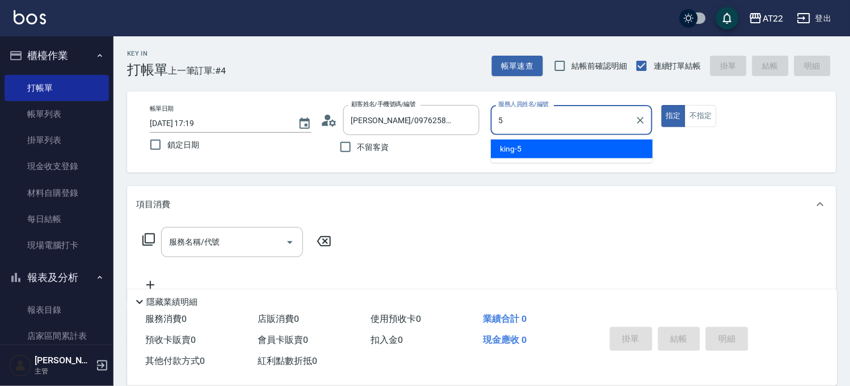
type input "king-5"
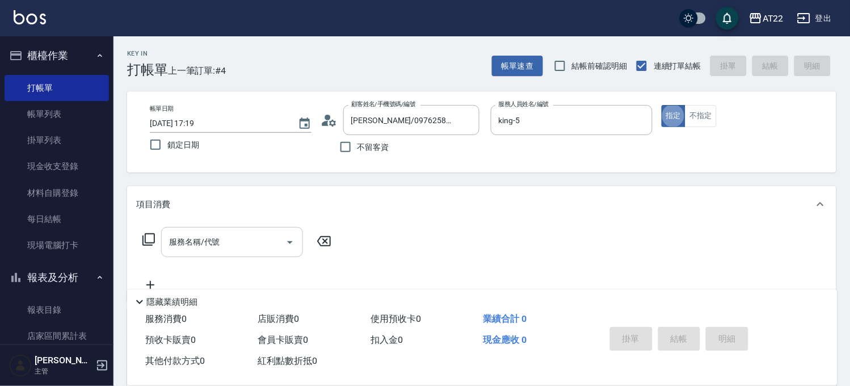
click at [259, 231] on div "服務名稱/代號" at bounding box center [232, 242] width 142 height 30
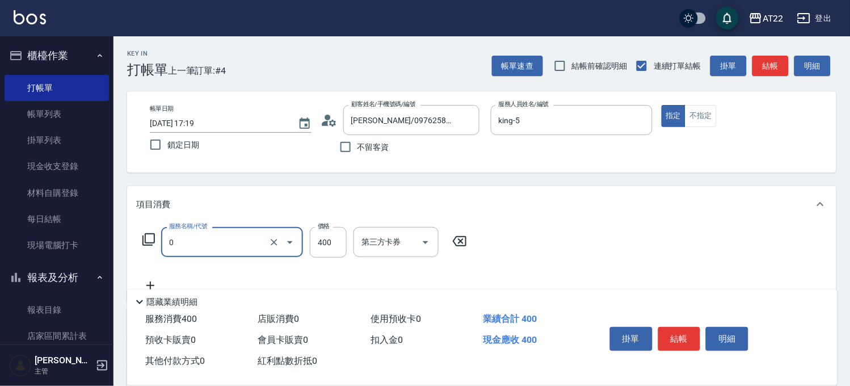
type input "有機洗髮(0)"
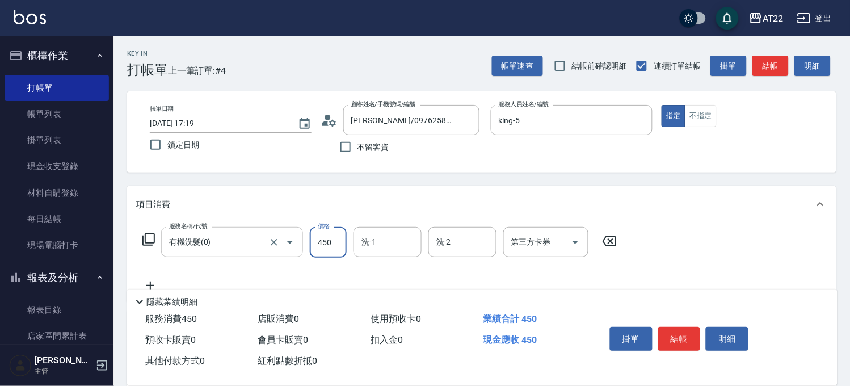
type input "450"
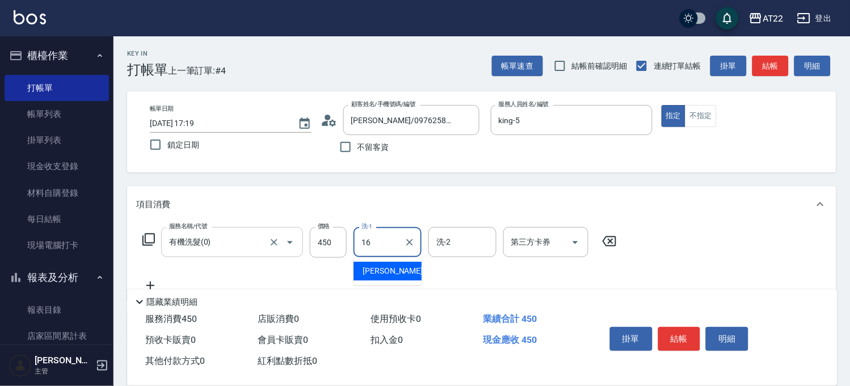
type input "[PERSON_NAME]-16"
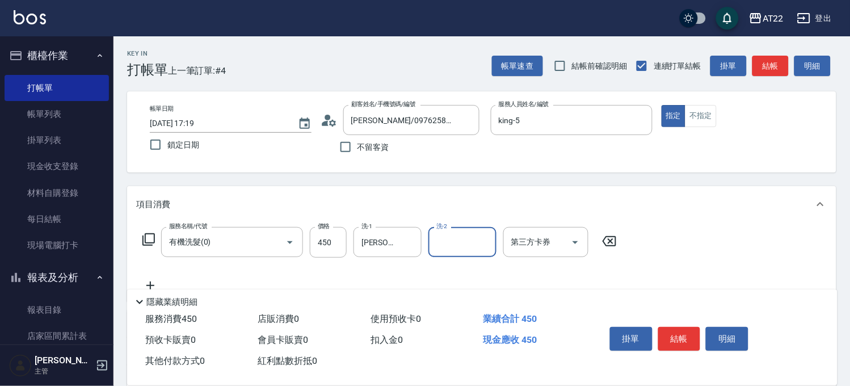
click at [157, 280] on icon at bounding box center [150, 286] width 28 height 14
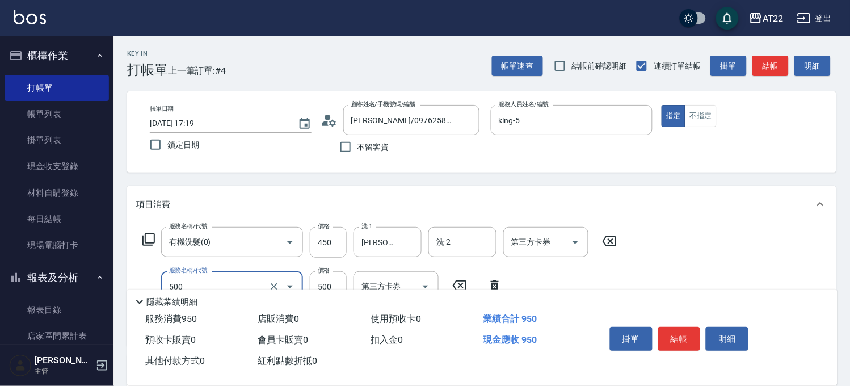
type input "剪髮(500)"
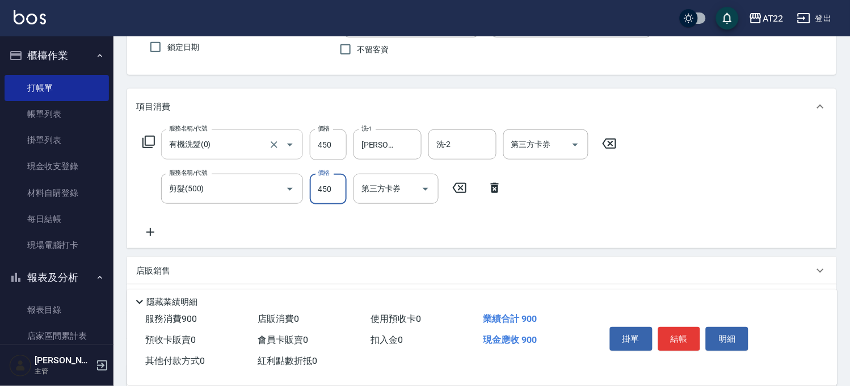
scroll to position [126, 0]
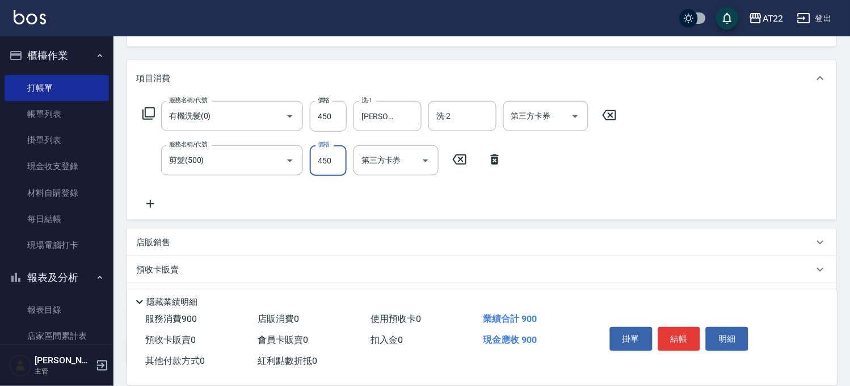
type input "450"
click at [150, 196] on div "服務名稱/代號 有機洗髮(0) 服務名稱/代號 價格 450 價格 洗-1 [PERSON_NAME]-16 洗-1 洗-2 洗-2 第三方卡券 第三方卡券 …" at bounding box center [379, 155] width 487 height 109
click at [150, 197] on icon at bounding box center [150, 204] width 28 height 14
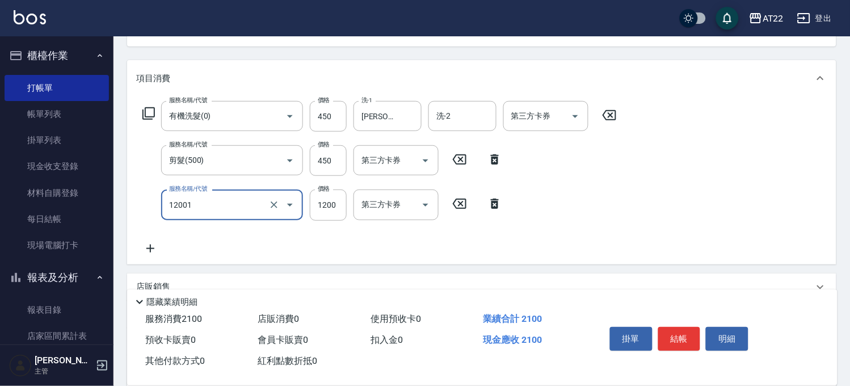
type input "燙髮S(12001)"
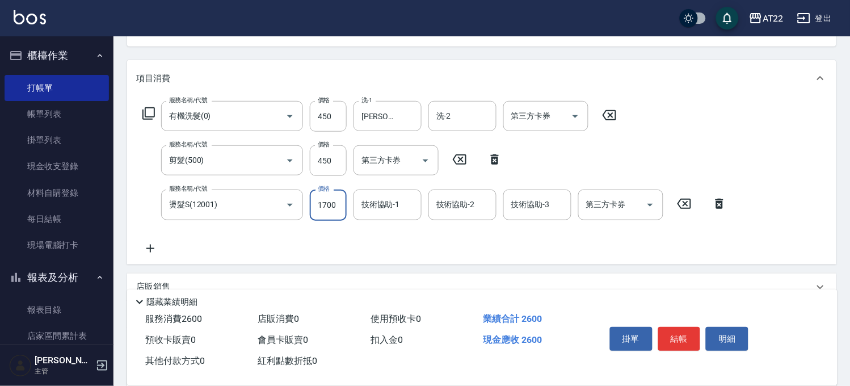
type input "1700"
type input "[PERSON_NAME]-16"
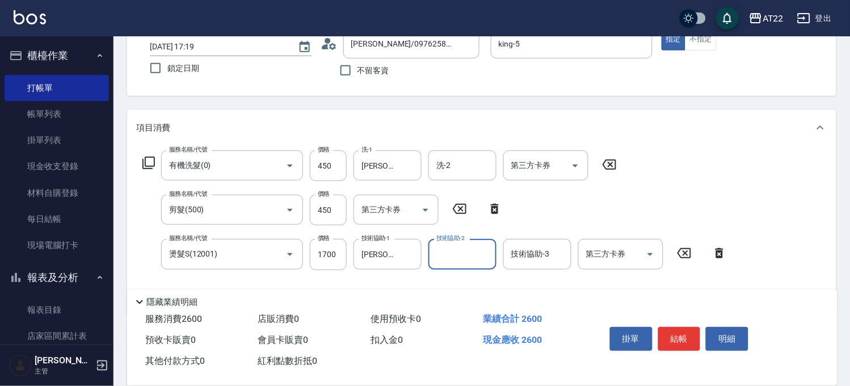
scroll to position [0, 0]
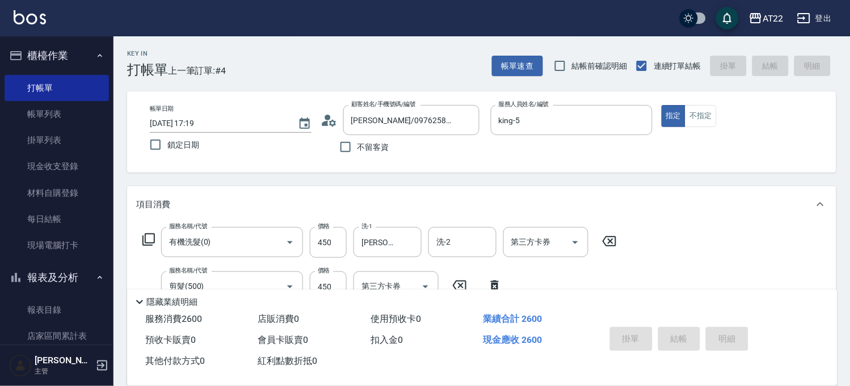
type input "[DATE] 17:20"
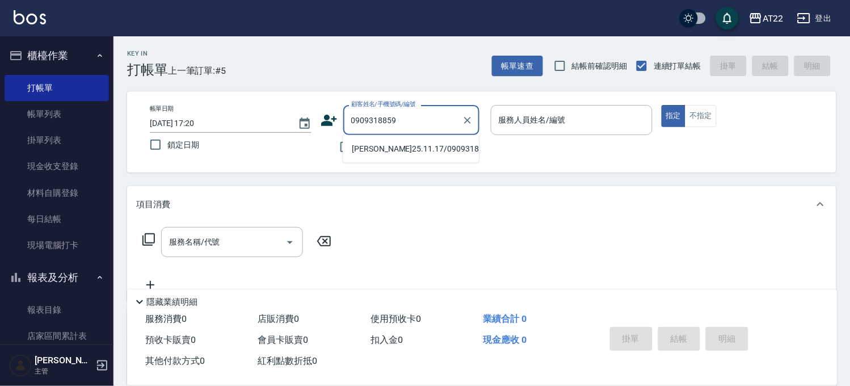
click at [426, 155] on li "[PERSON_NAME]25.11.17/0909318859/T83766/a1531" at bounding box center [411, 149] width 136 height 19
type input "[PERSON_NAME]25.11.17/0909318859/T83766/a1531"
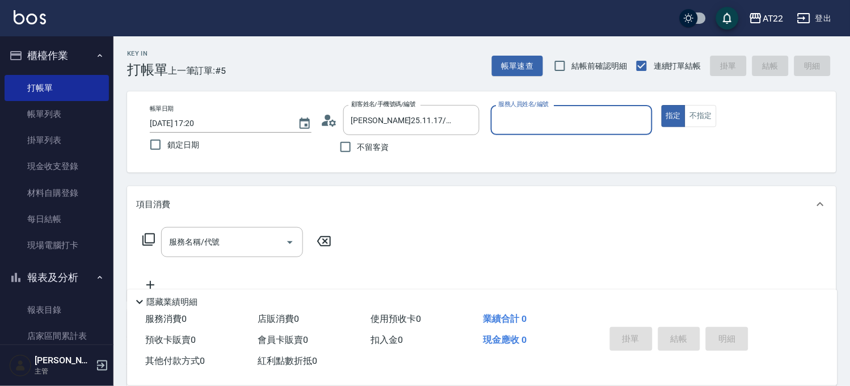
type input "Miu-10"
click at [217, 228] on div "服務名稱/代號" at bounding box center [232, 242] width 142 height 30
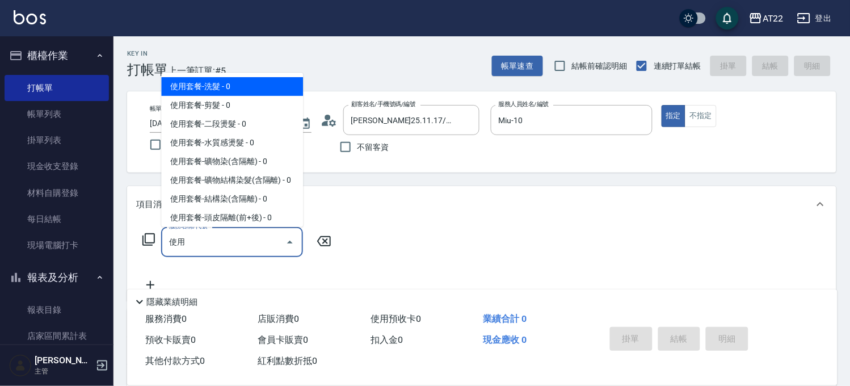
click at [246, 230] on div "使用 服務名稱/代號" at bounding box center [232, 242] width 142 height 30
click at [246, 234] on input "使用" at bounding box center [223, 242] width 115 height 20
type input "使用"
